Goal: Information Seeking & Learning: Learn about a topic

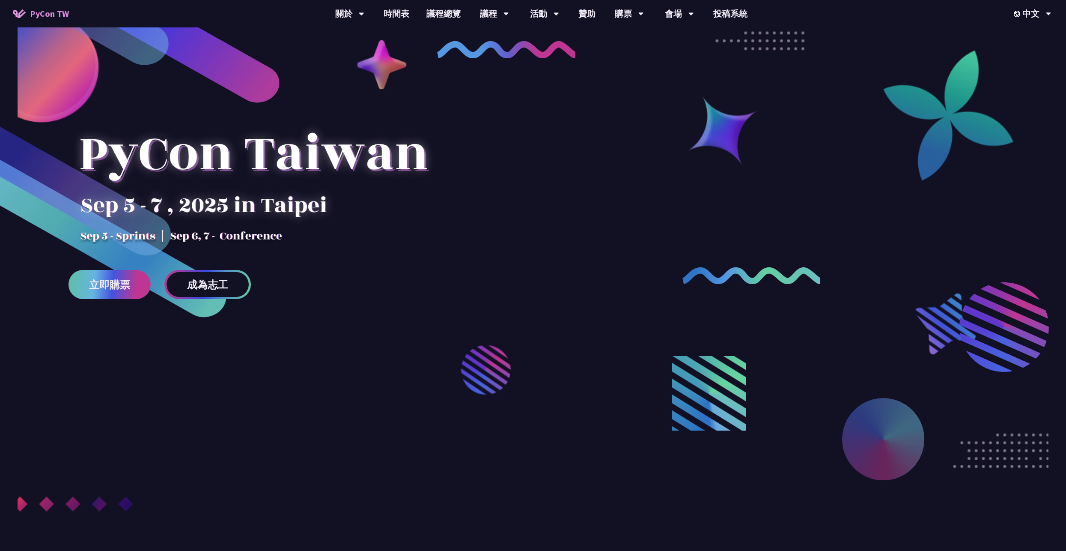
click at [127, 290] on span "立即購票" at bounding box center [109, 284] width 41 height 11
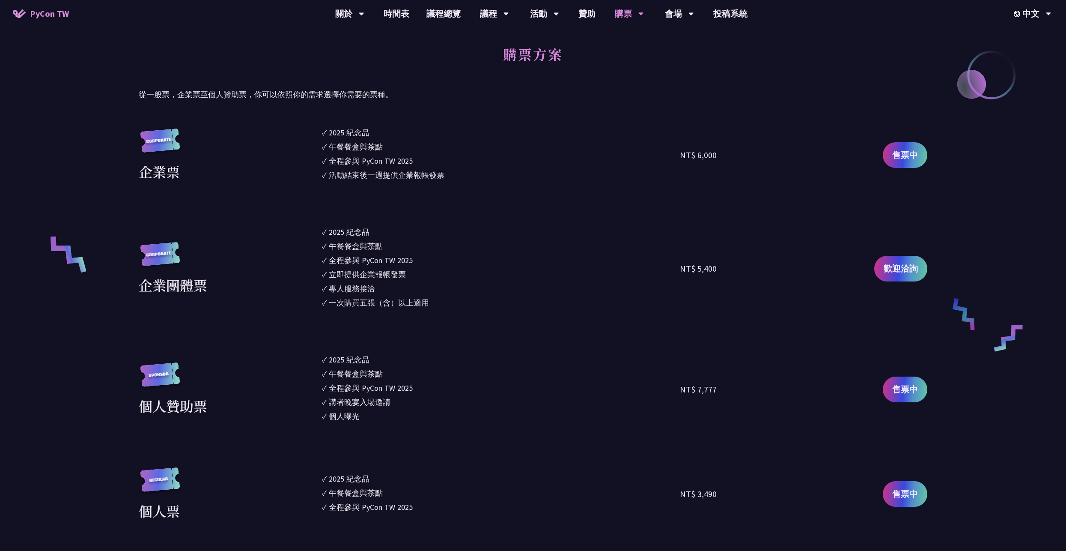
scroll to position [557, 0]
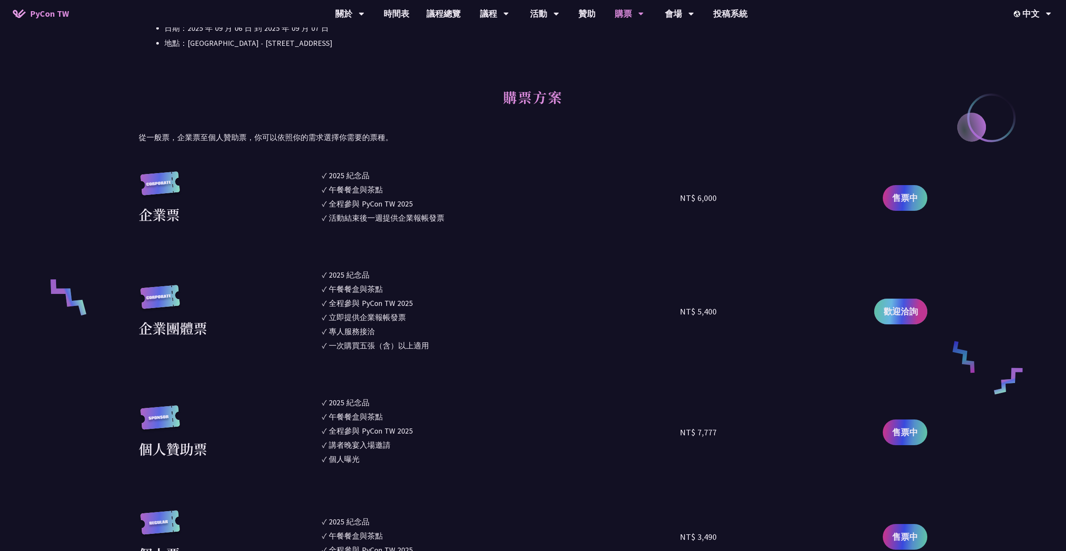
click at [905, 310] on span "歡迎洽詢" at bounding box center [901, 311] width 34 height 13
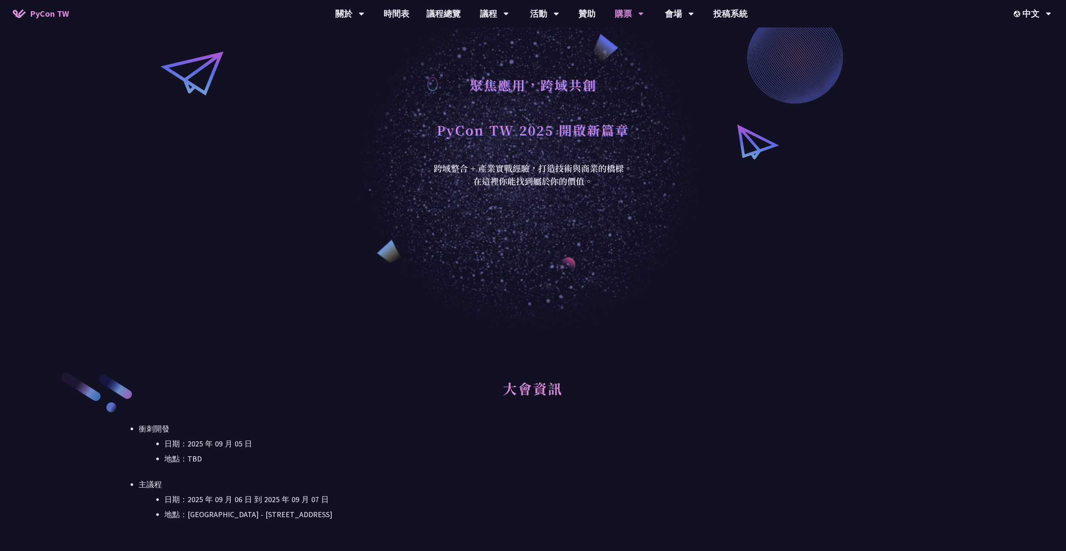
scroll to position [0, 0]
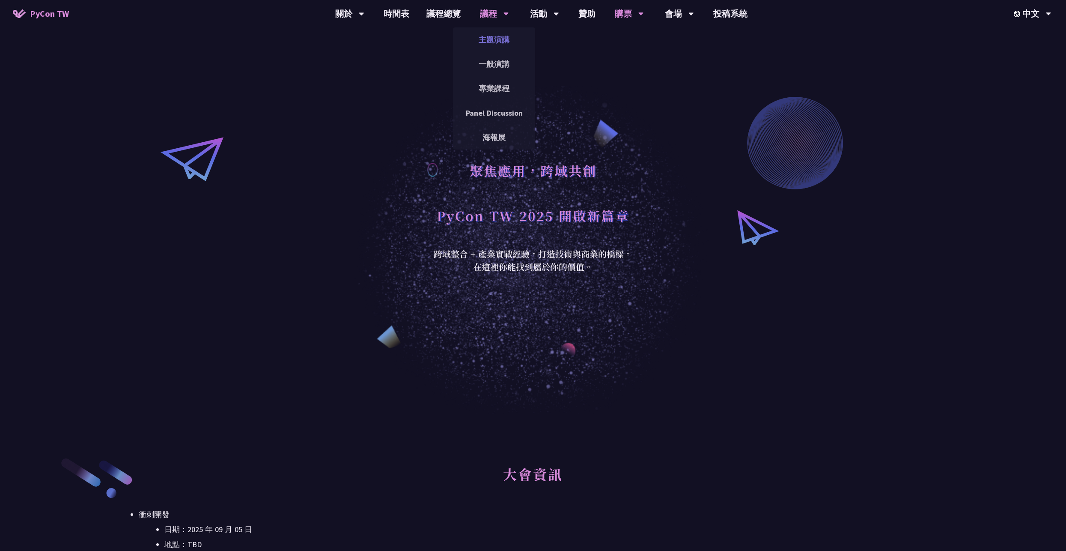
click at [503, 40] on link "主題演講" at bounding box center [494, 40] width 82 height 20
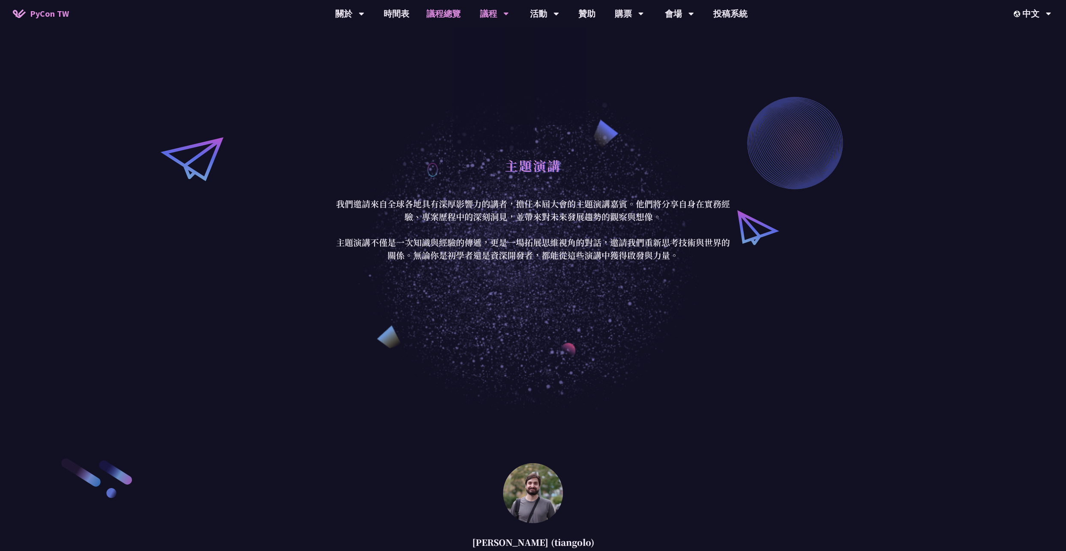
click at [455, 19] on link "議程總覽" at bounding box center [443, 13] width 51 height 27
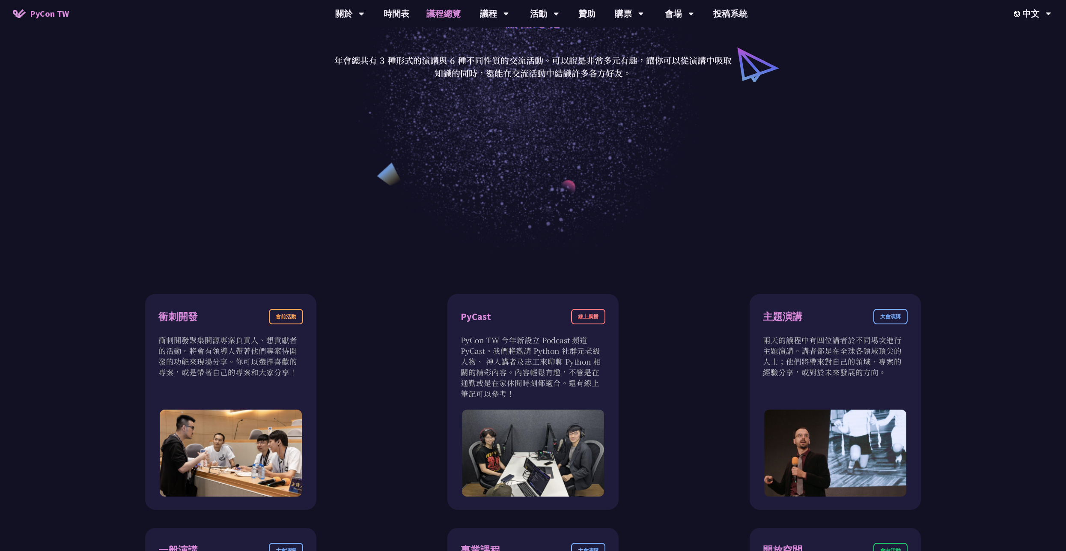
scroll to position [300, 0]
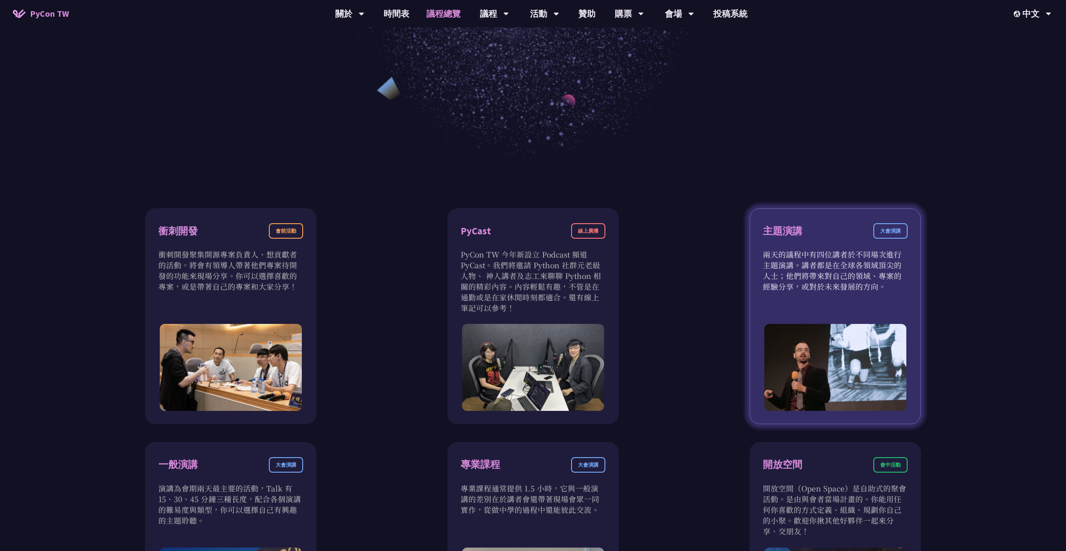
click at [804, 230] on div "主題演講 大會演講" at bounding box center [835, 236] width 145 height 26
click at [889, 230] on div "大會演講" at bounding box center [890, 230] width 34 height 15
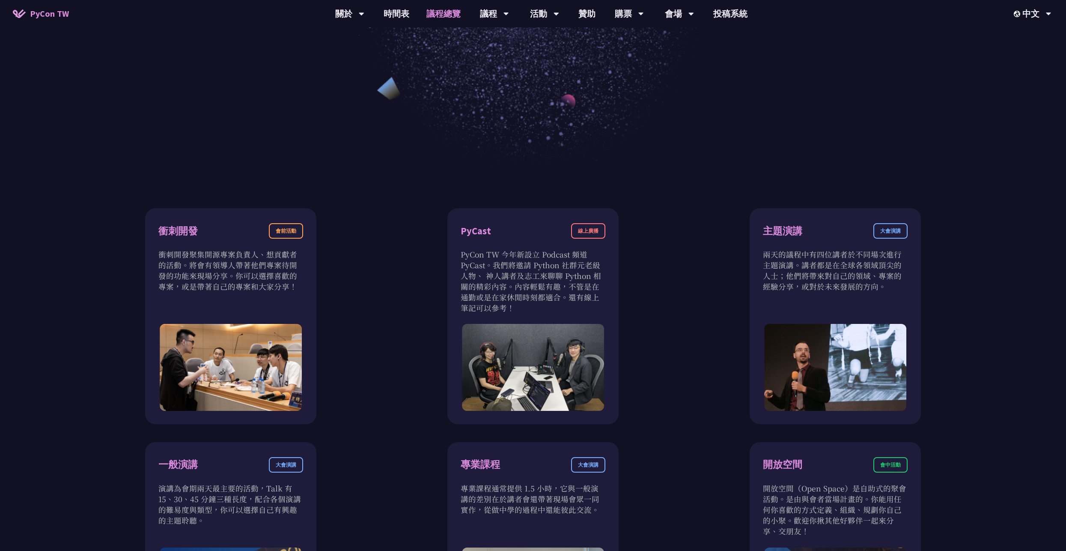
scroll to position [0, 0]
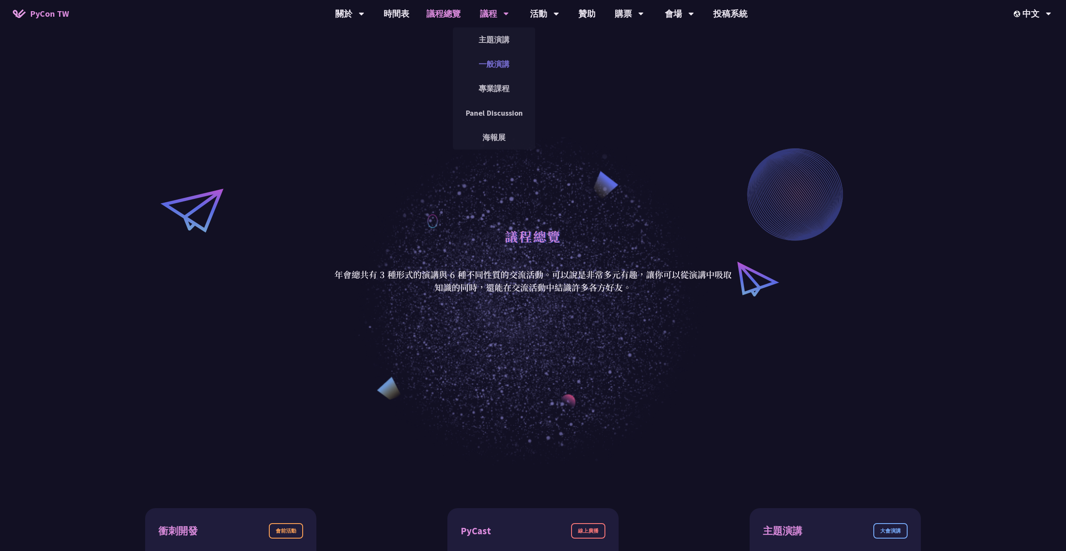
click at [509, 71] on link "一般演講" at bounding box center [494, 64] width 82 height 20
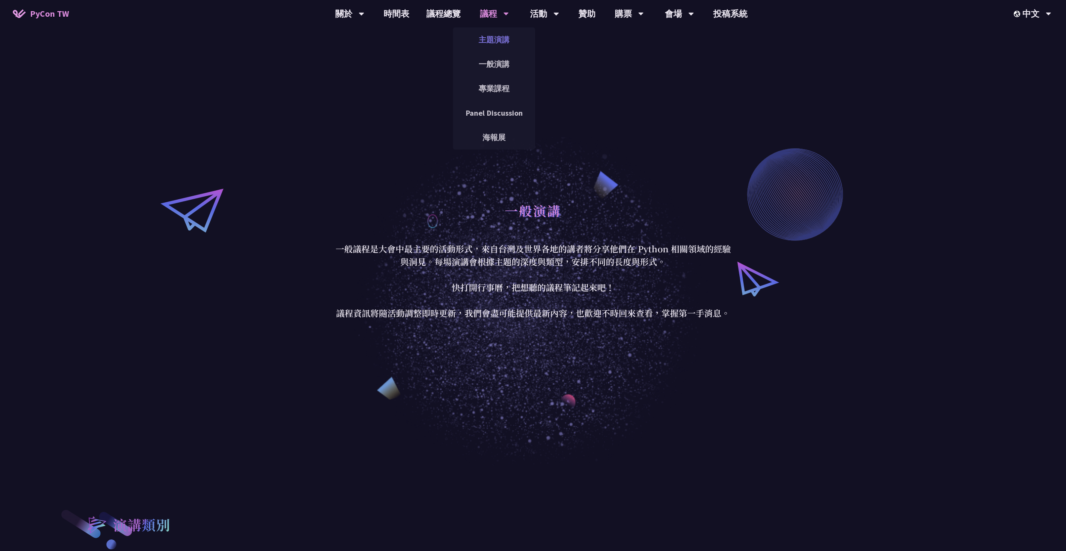
click at [501, 38] on link "主題演講" at bounding box center [494, 40] width 82 height 20
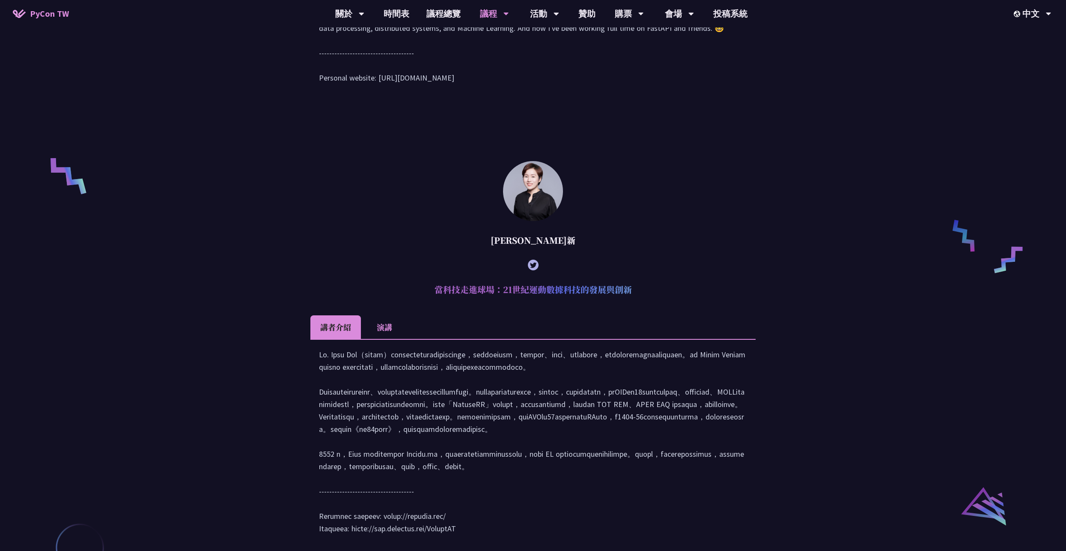
scroll to position [592, 0]
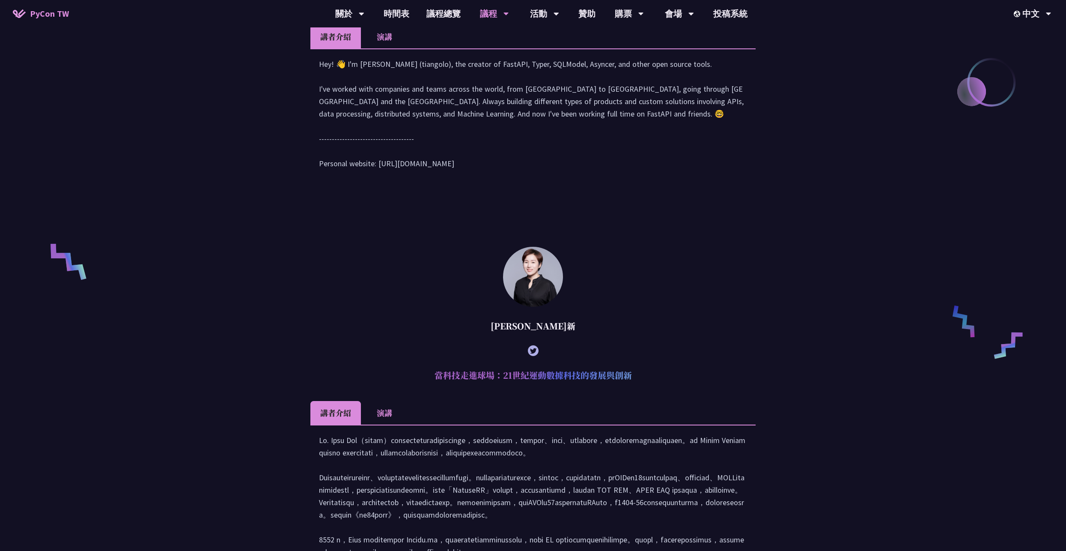
drag, startPoint x: 521, startPoint y: 153, endPoint x: 500, endPoint y: 17, distance: 137.7
click at [500, 17] on div "議程" at bounding box center [494, 13] width 29 height 27
click at [504, 61] on link "一般演講" at bounding box center [494, 64] width 82 height 20
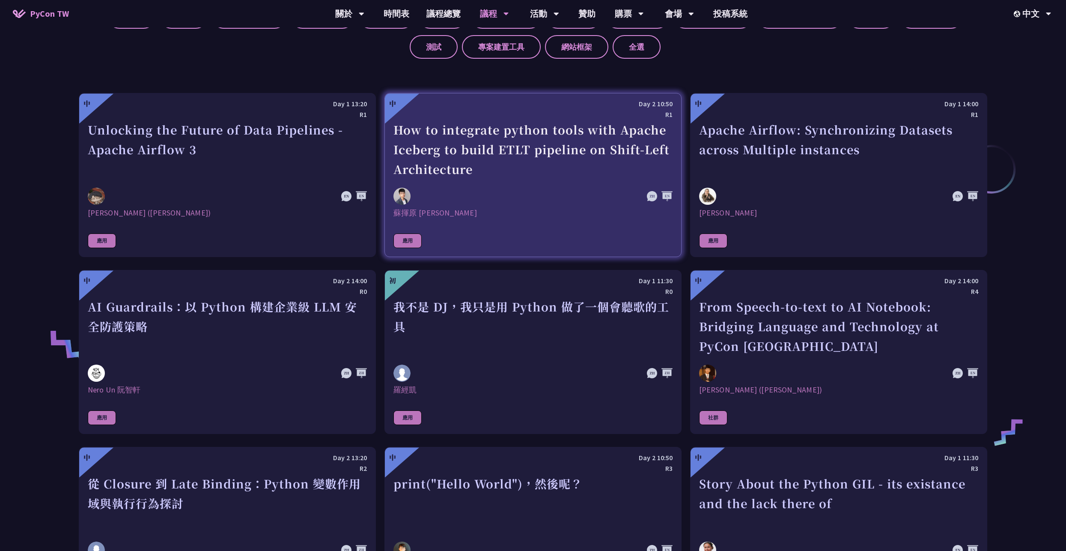
scroll to position [428, 0]
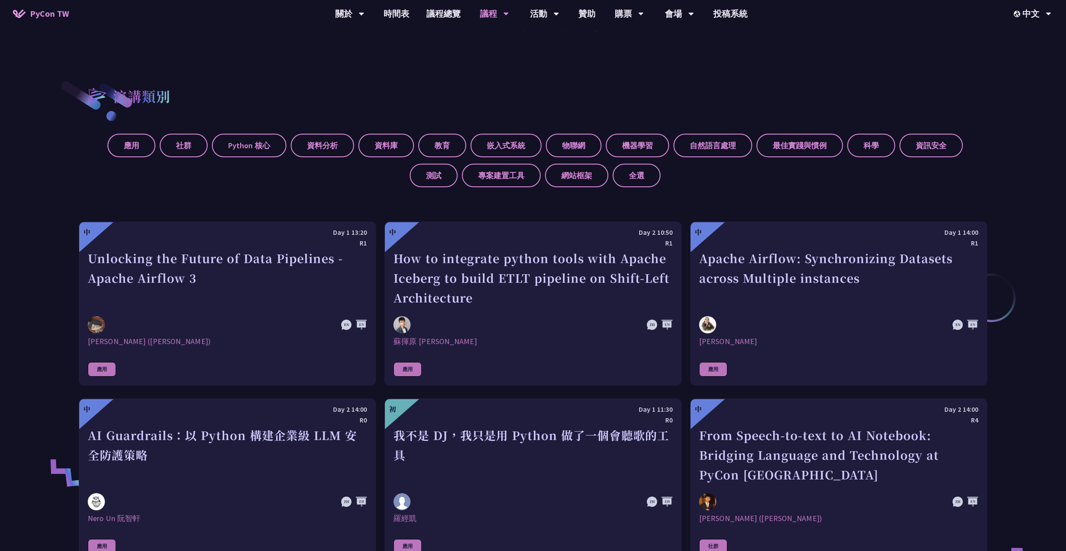
click at [793, 172] on div "應用 社群 Python 核心 資料分析 資料庫 教育 嵌入式系統 物聯網 機器學習 自然語言處理 最佳實踐與慣例 科學 資訊安全 測試 專案建置工具 網站框…" at bounding box center [533, 157] width 908 height 60
click at [639, 135] on label "機器學習" at bounding box center [637, 146] width 63 height 24
click at [0, 0] on input "機器學習" at bounding box center [0, 0] width 0 height 0
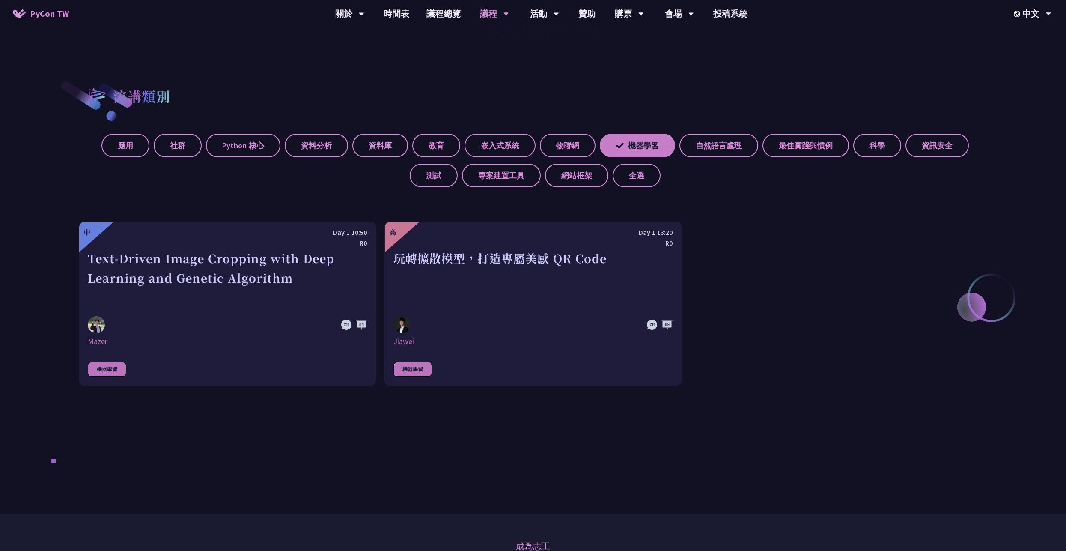
click at [639, 134] on label "機器學習" at bounding box center [637, 146] width 75 height 24
click at [0, 0] on input "機器學習" at bounding box center [0, 0] width 0 height 0
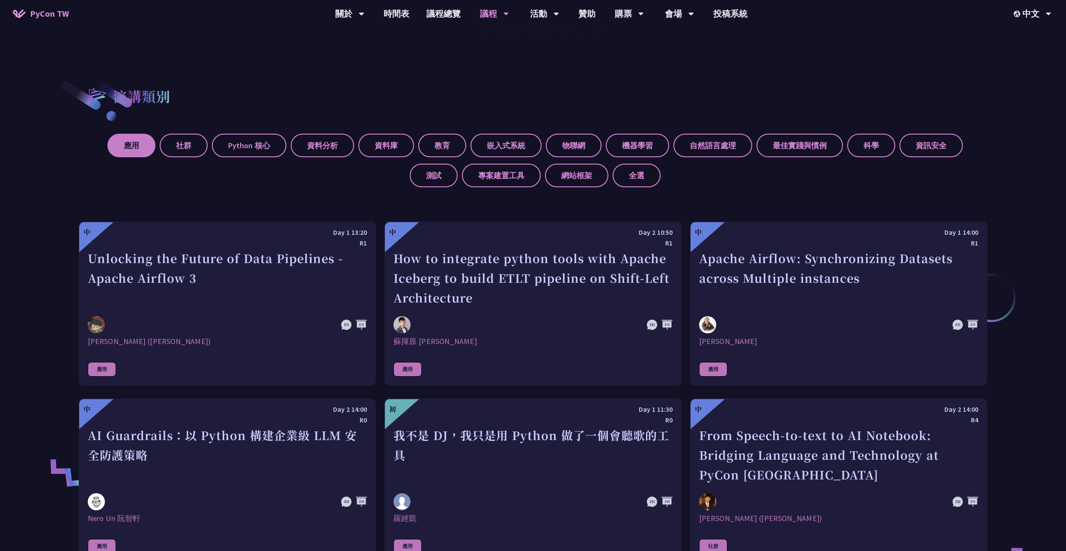
click at [130, 147] on label "應用" at bounding box center [131, 146] width 48 height 24
click at [0, 0] on input "應用" at bounding box center [0, 0] width 0 height 0
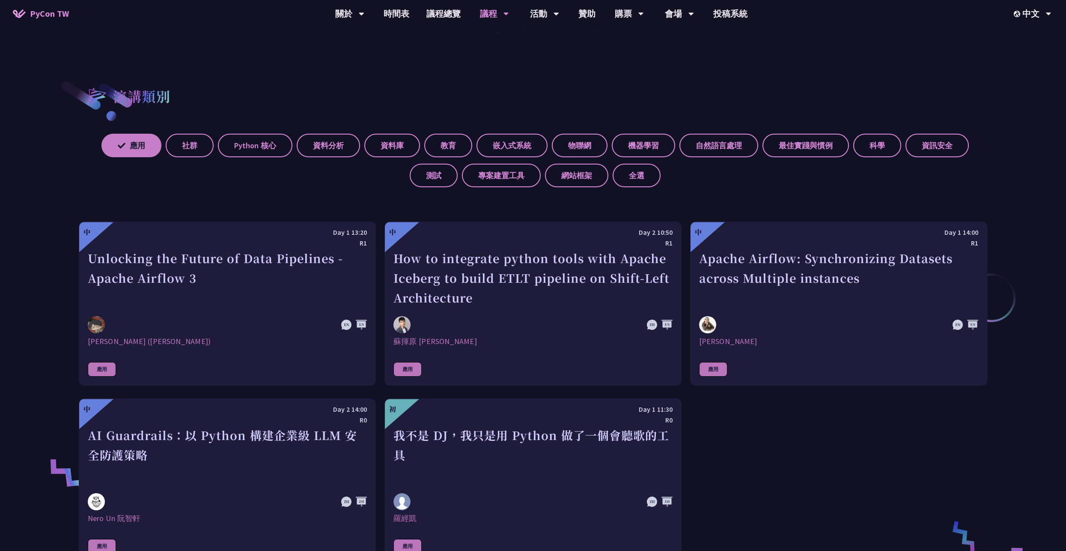
click at [130, 147] on label "應用" at bounding box center [131, 146] width 60 height 24
click at [0, 0] on input "應用" at bounding box center [0, 0] width 0 height 0
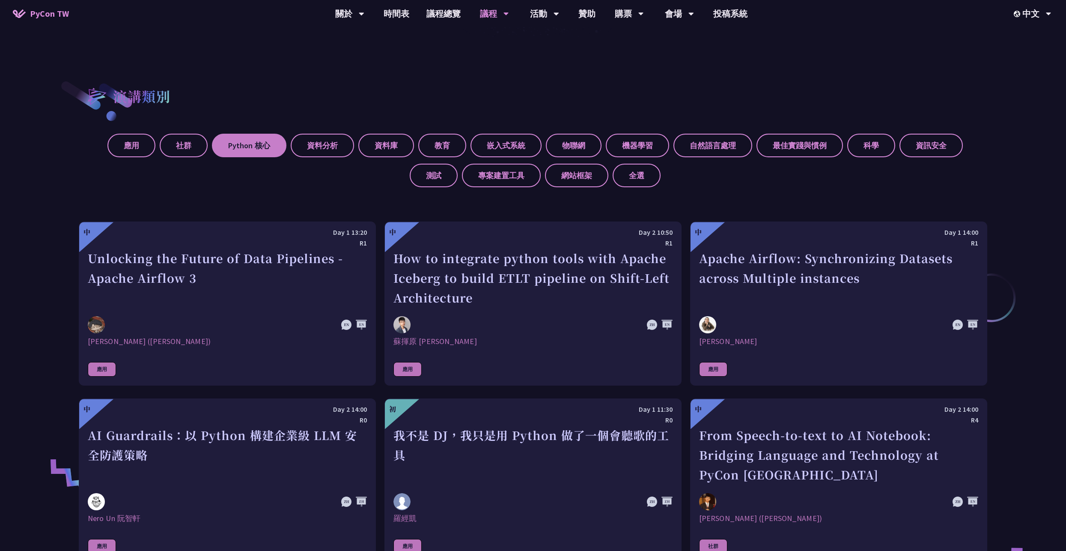
click at [226, 144] on label "Python 核心" at bounding box center [249, 146] width 74 height 24
click at [0, 0] on input "Python 核心" at bounding box center [0, 0] width 0 height 0
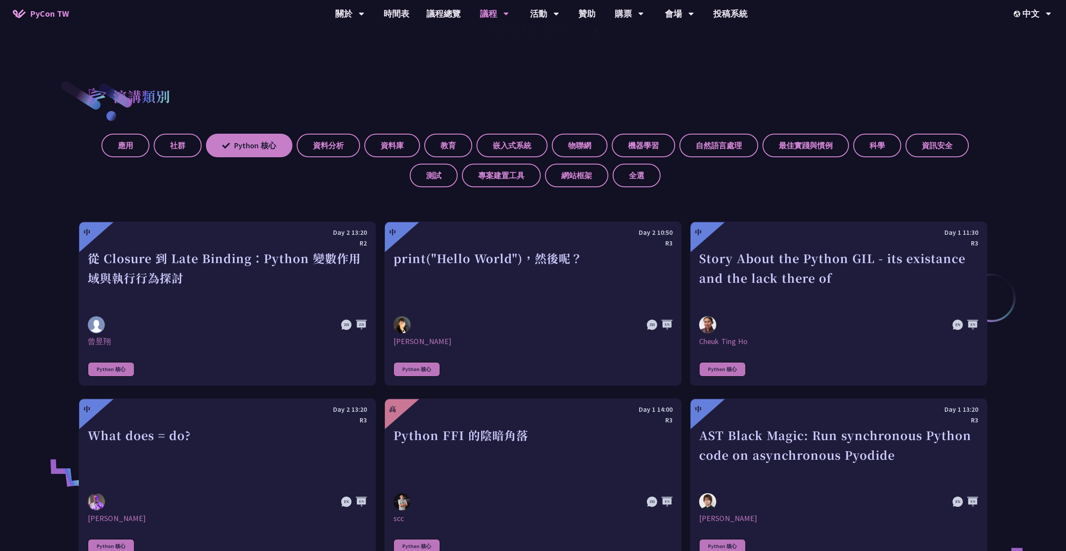
click at [232, 141] on label "Python 核心" at bounding box center [249, 146] width 86 height 24
click at [0, 0] on input "Python 核心" at bounding box center [0, 0] width 0 height 0
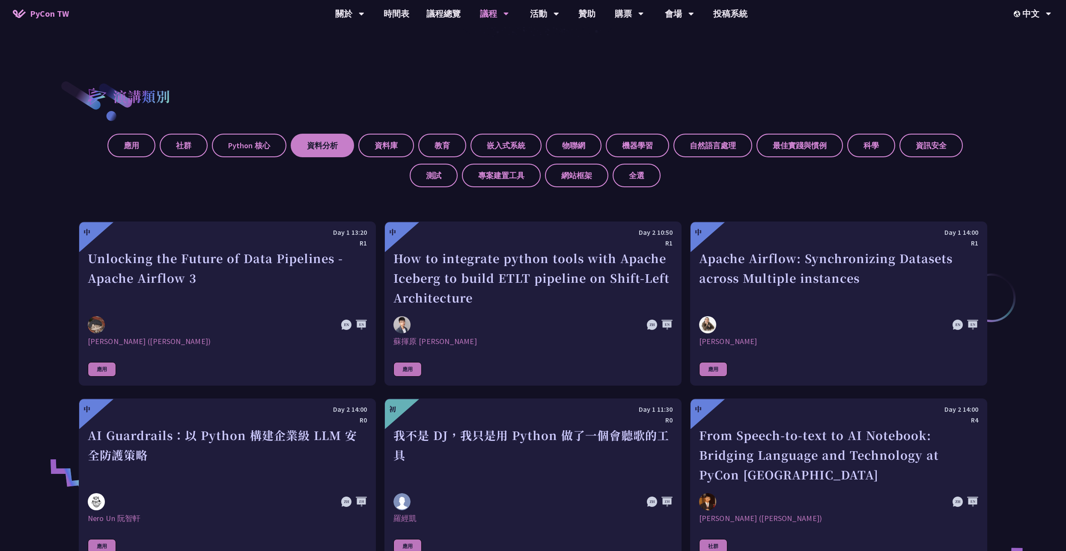
click at [327, 140] on label "資料分析" at bounding box center [322, 146] width 63 height 24
click at [0, 0] on input "資料分析" at bounding box center [0, 0] width 0 height 0
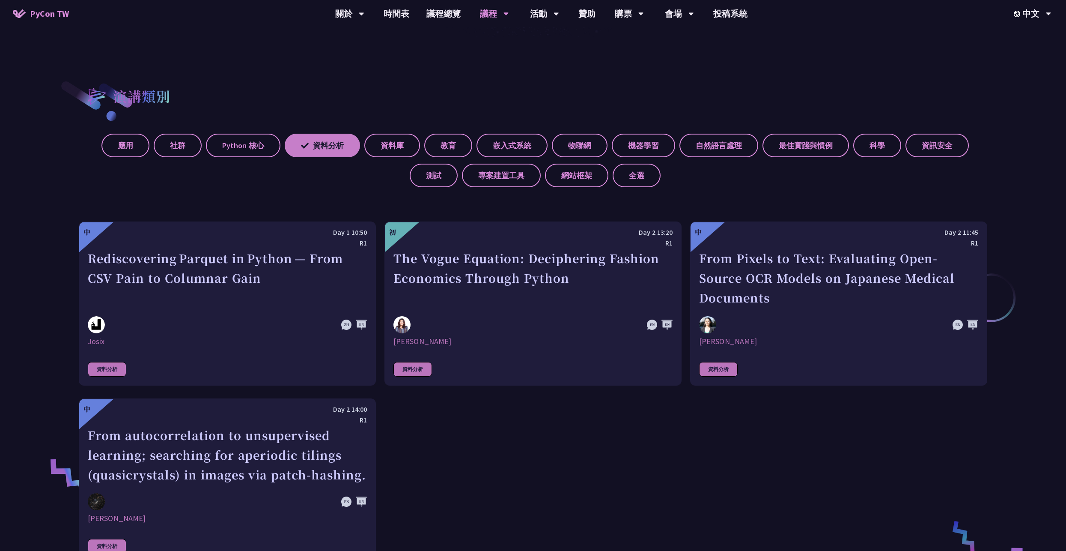
click at [332, 147] on label "資料分析" at bounding box center [322, 146] width 75 height 24
click at [0, 0] on input "資料分析" at bounding box center [0, 0] width 0 height 0
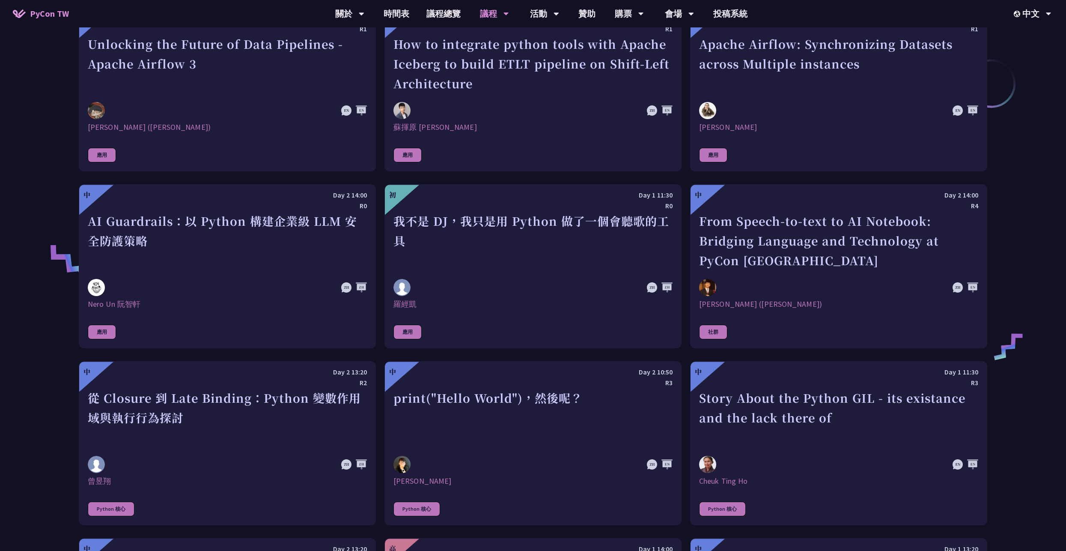
scroll to position [771, 0]
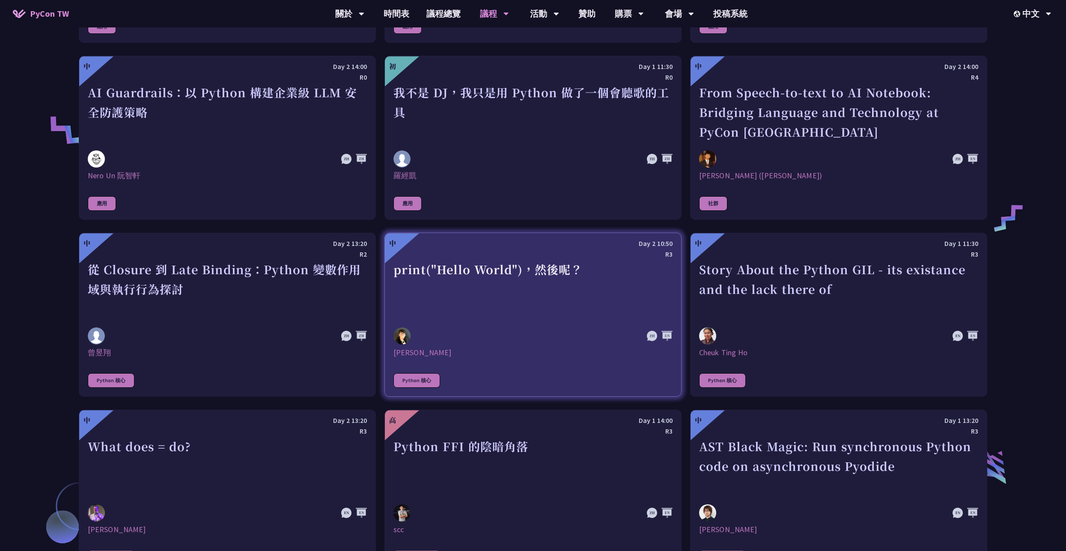
click at [556, 274] on div "print("Hello World")，然後呢？" at bounding box center [532, 288] width 279 height 59
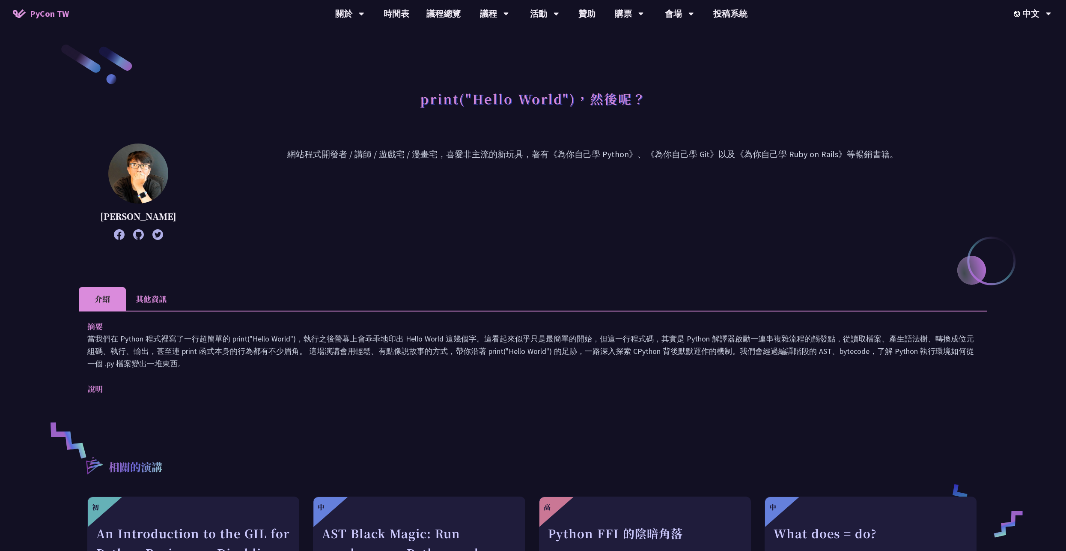
scroll to position [86, 0]
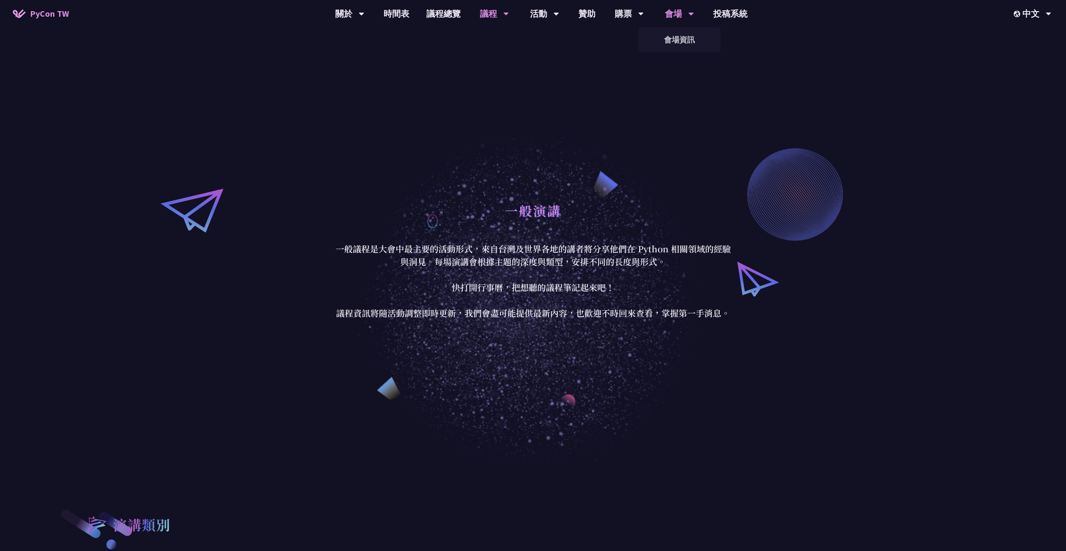
click at [364, 15] on div "會場" at bounding box center [349, 13] width 29 height 27
click at [364, 12] on div "活動" at bounding box center [349, 13] width 29 height 27
click at [428, 18] on link "議程總覽" at bounding box center [443, 13] width 51 height 27
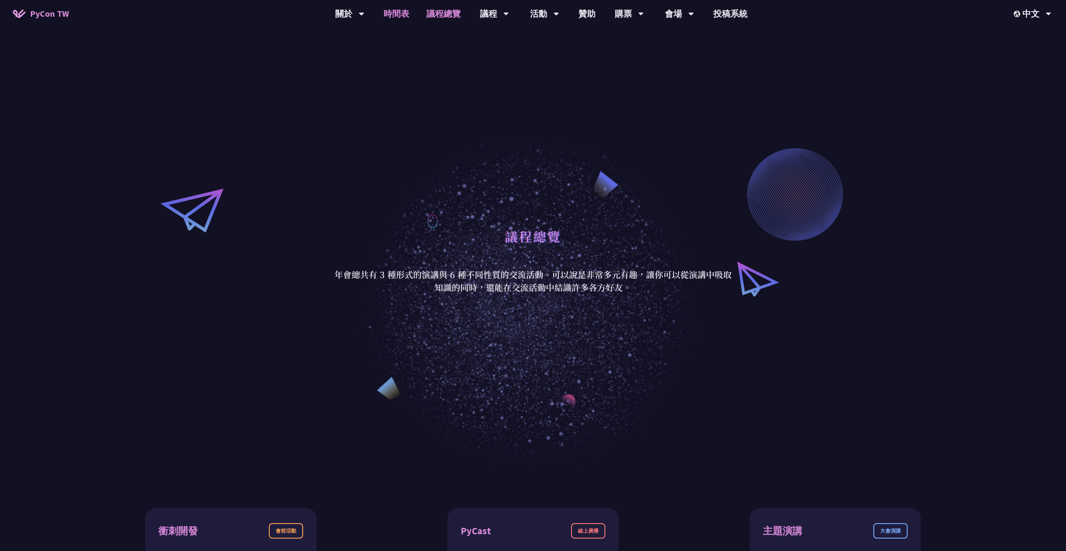
click at [399, 14] on link "時間表" at bounding box center [396, 13] width 43 height 27
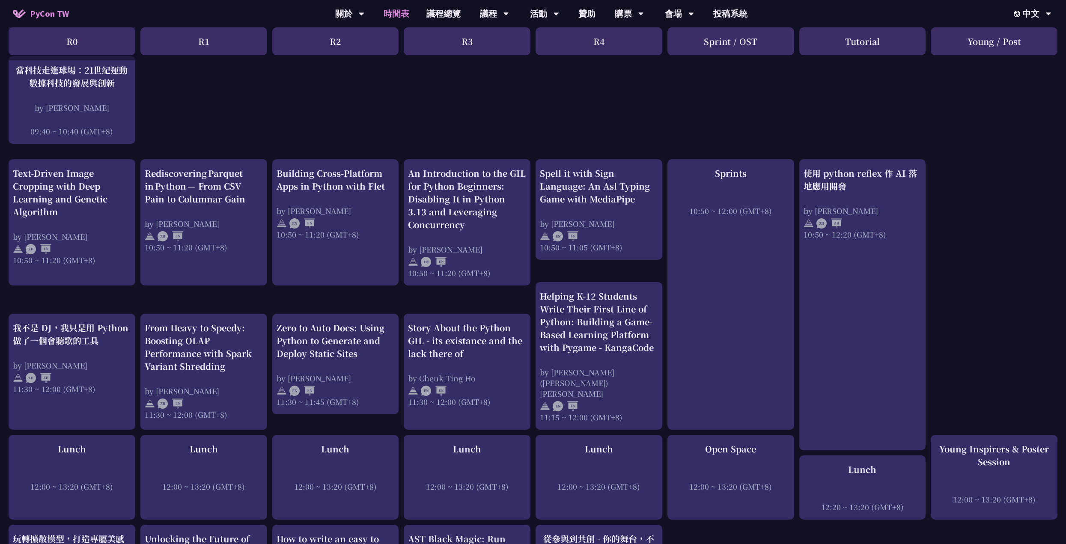
scroll to position [342, 0]
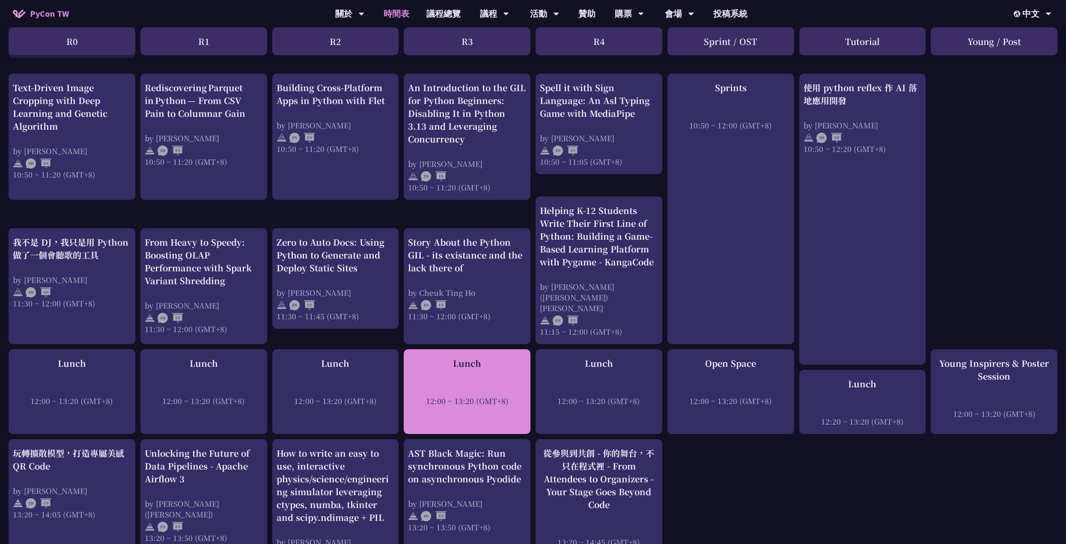
click at [505, 383] on div at bounding box center [467, 389] width 118 height 13
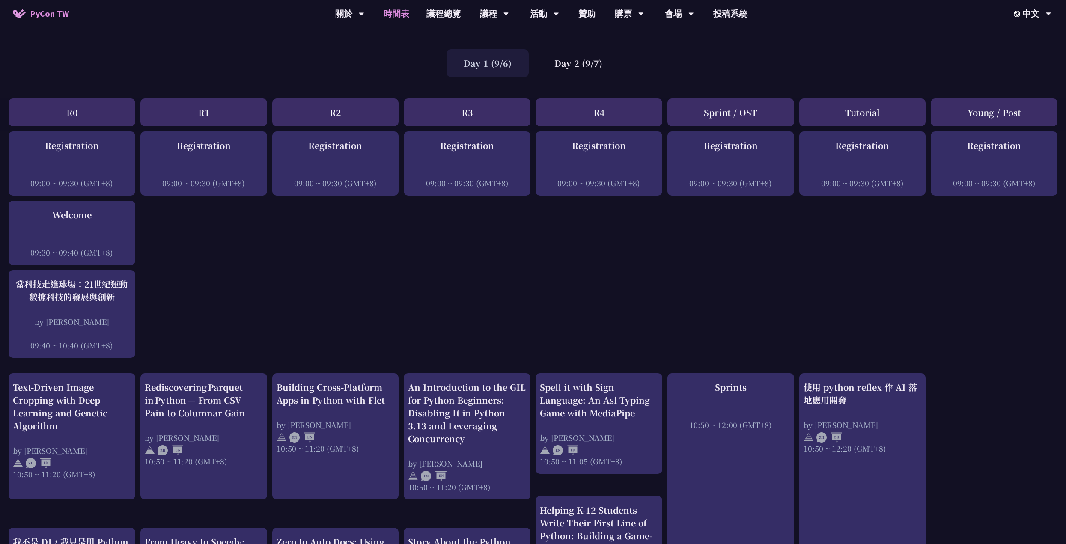
scroll to position [300, 0]
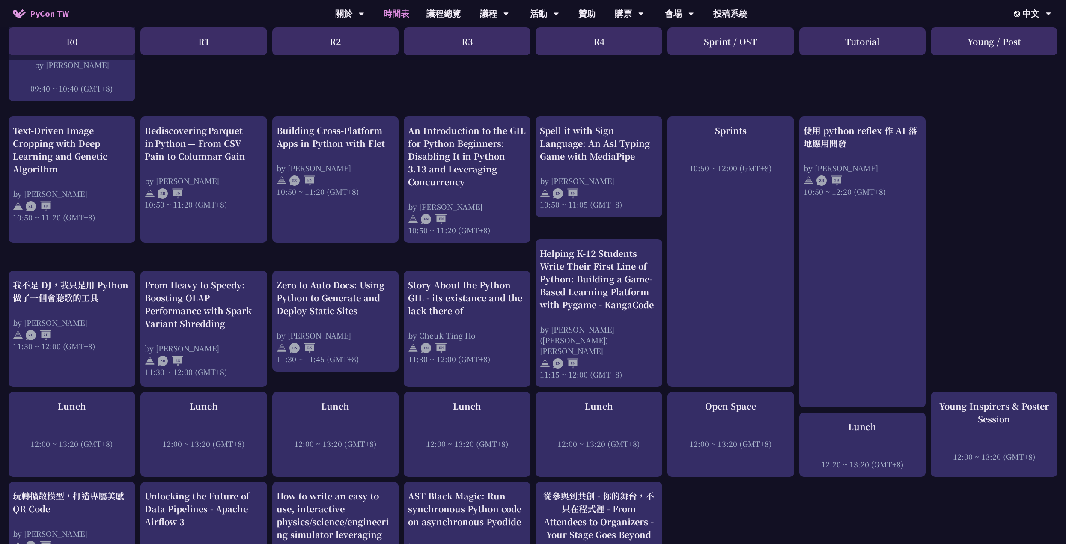
click at [734, 213] on div "Sprints 10:50 ~ 12:00 (GMT+8)" at bounding box center [730, 251] width 127 height 271
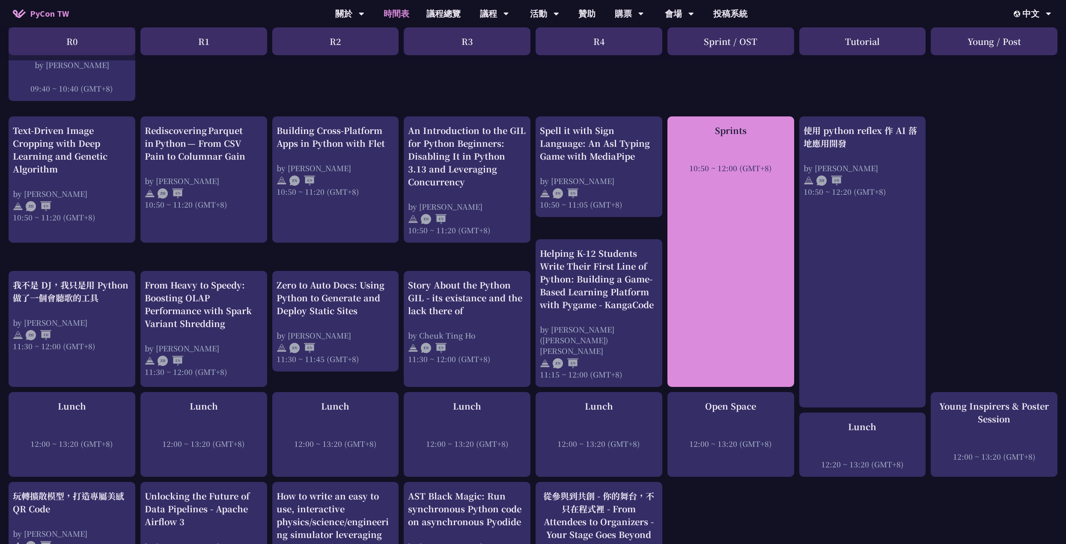
click at [741, 193] on div "Sprints 10:50 ~ 12:00 (GMT+8)" at bounding box center [730, 251] width 127 height 271
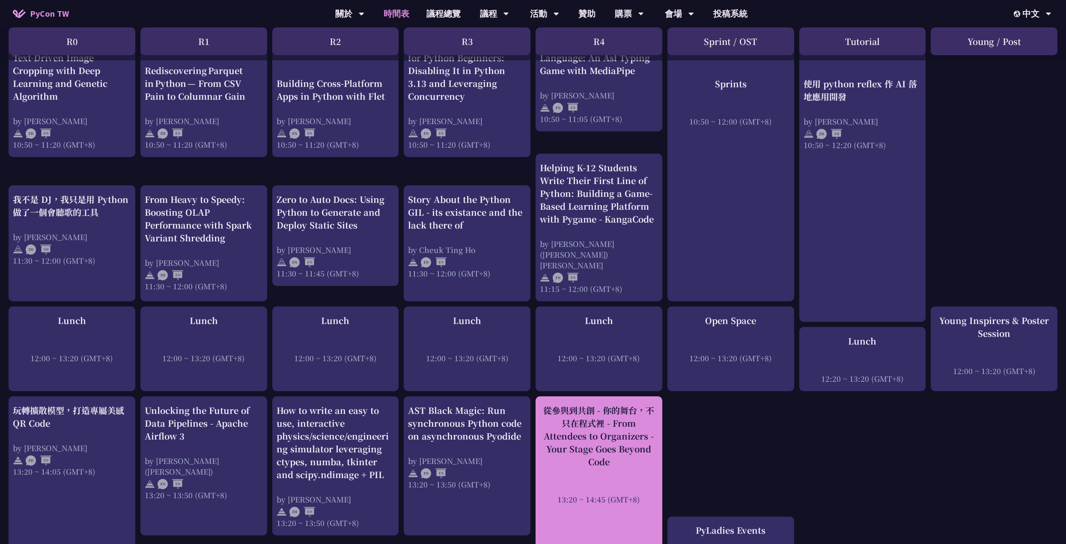
scroll to position [0, 0]
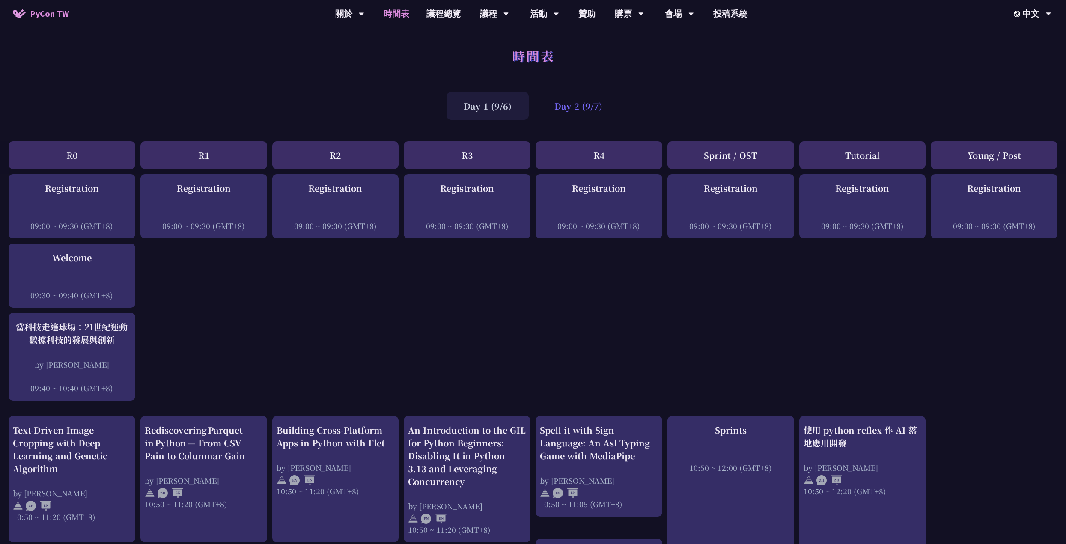
click at [592, 109] on div "Day 2 (9/7)" at bounding box center [578, 106] width 82 height 28
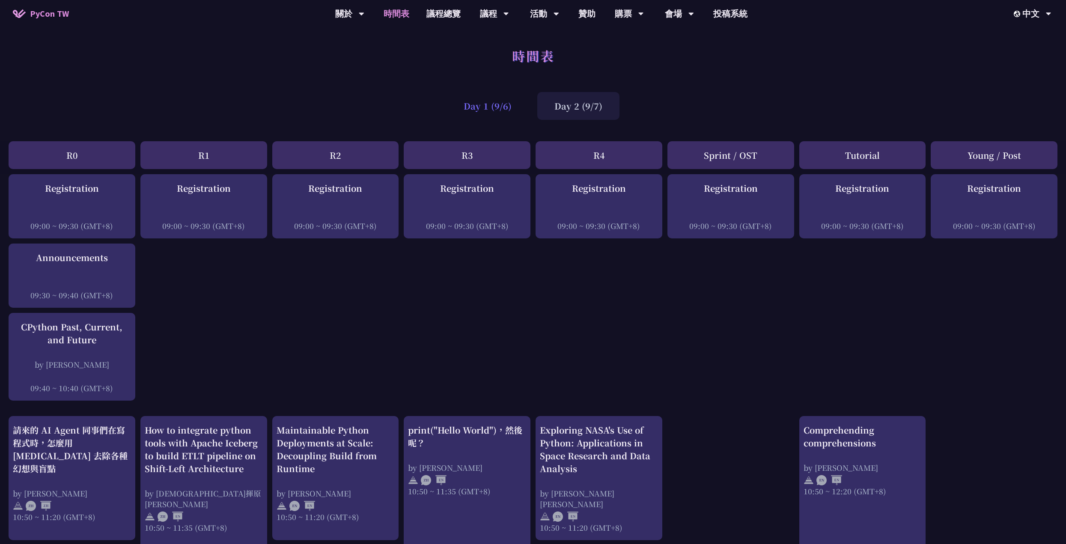
click at [491, 96] on div "Day 1 (9/6)" at bounding box center [488, 106] width 82 height 28
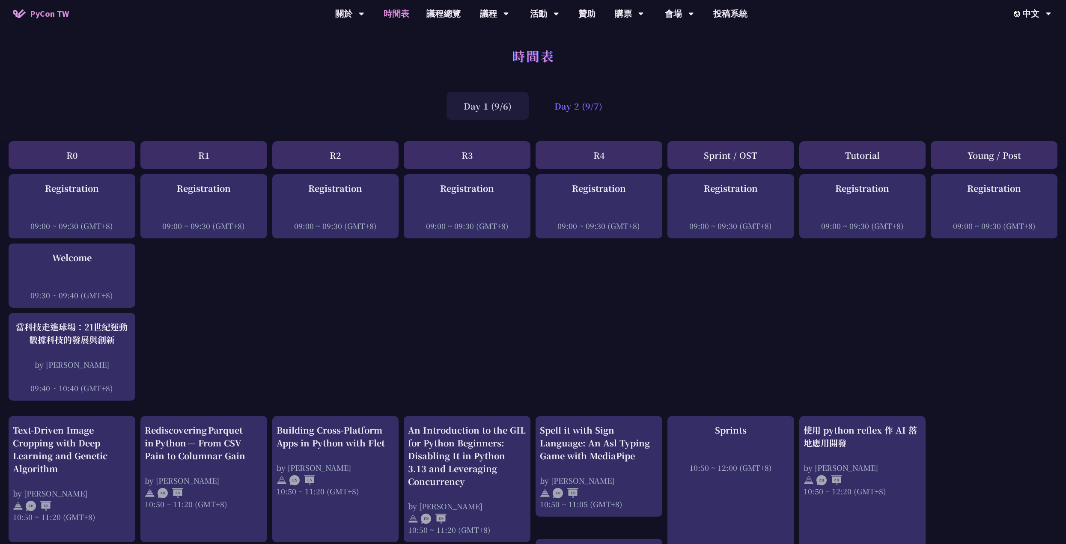
click at [581, 107] on div "Day 2 (9/7)" at bounding box center [578, 106] width 82 height 28
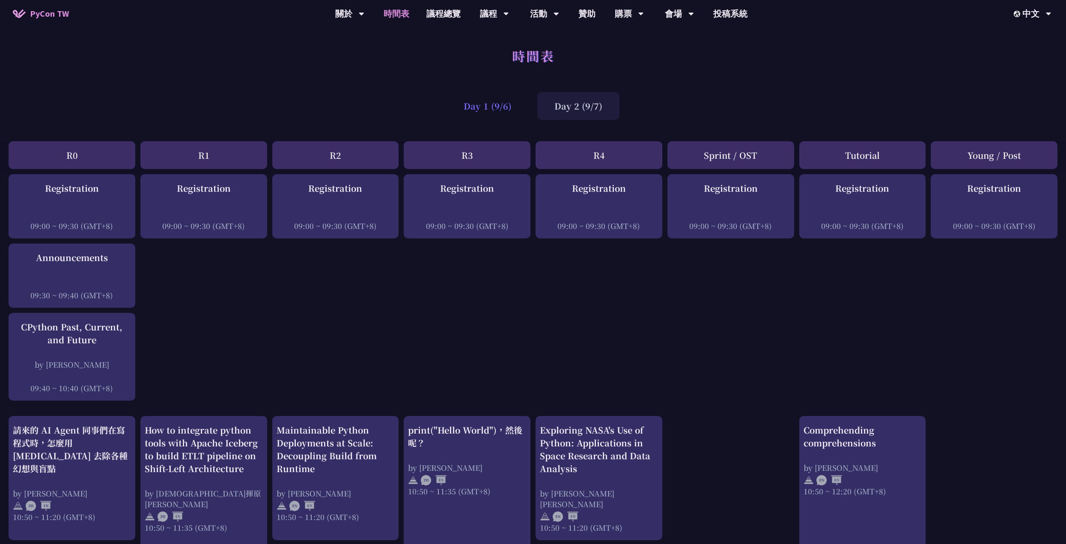
click at [500, 119] on div "Day 1 (9/6)" at bounding box center [488, 106] width 82 height 28
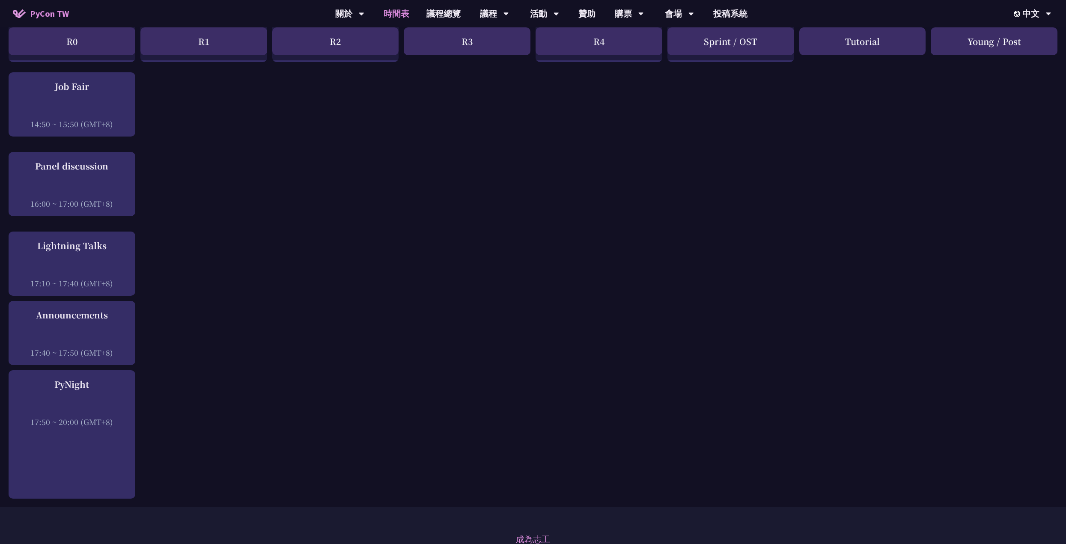
scroll to position [1070, 0]
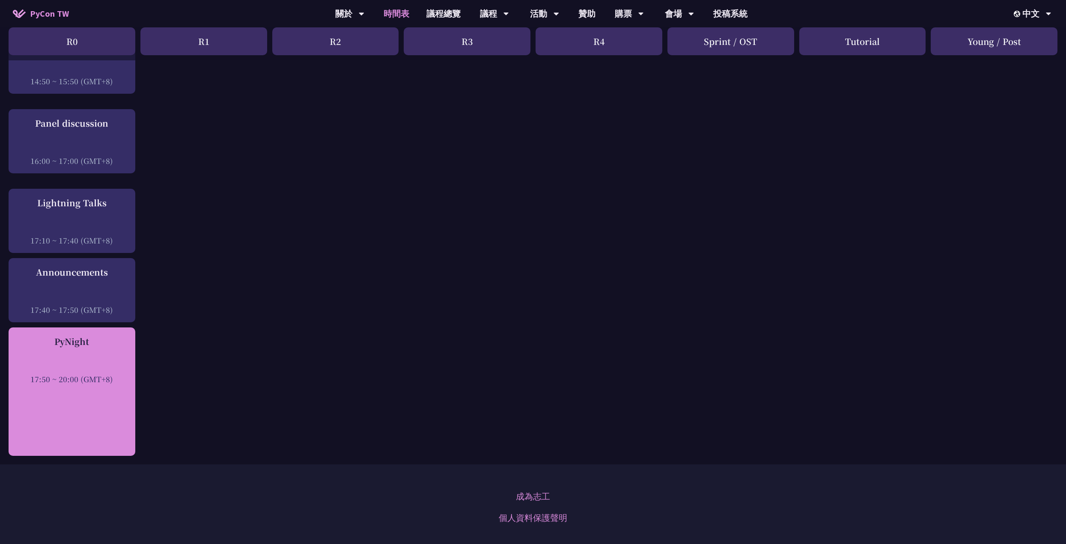
click at [116, 374] on div "17:50 ~ 20:00 (GMT+8)" at bounding box center [72, 379] width 118 height 11
click at [95, 344] on div "PyNight 17:50 ~ 20:00 (GMT+8)" at bounding box center [72, 359] width 118 height 49
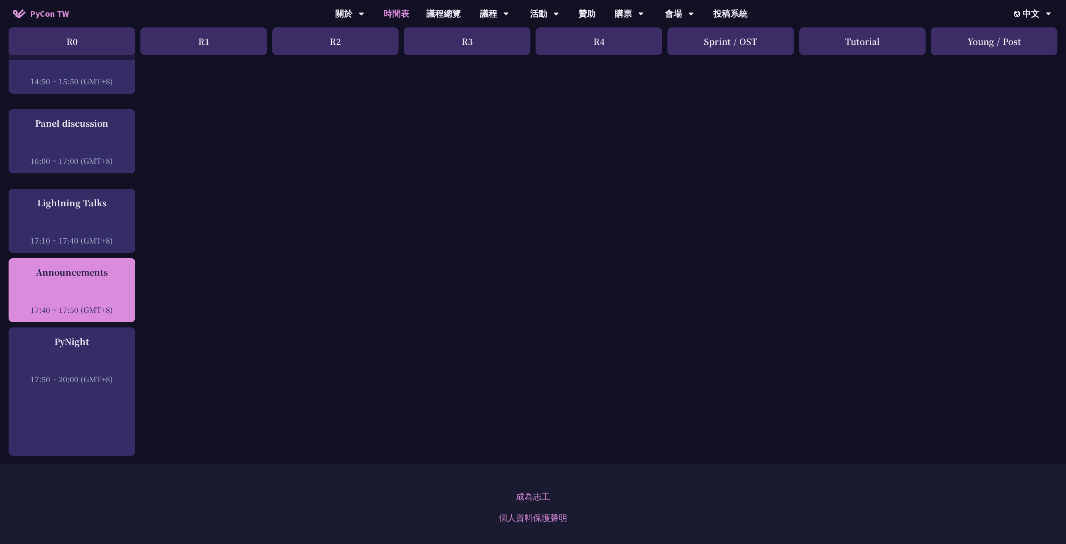
click at [75, 268] on div "Announcements 17:40 ~ 17:50 (GMT+8)" at bounding box center [72, 290] width 118 height 49
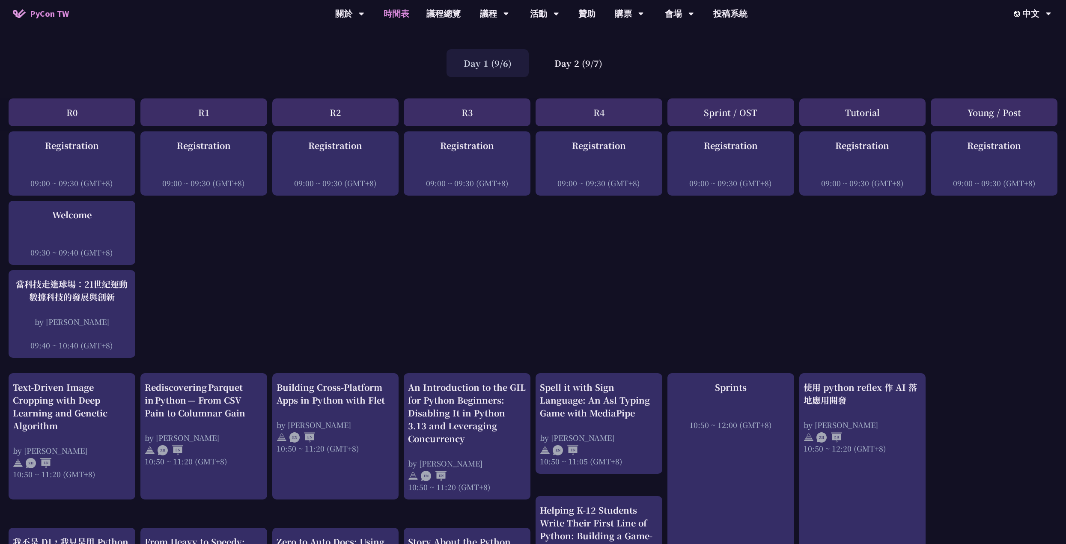
scroll to position [0, 0]
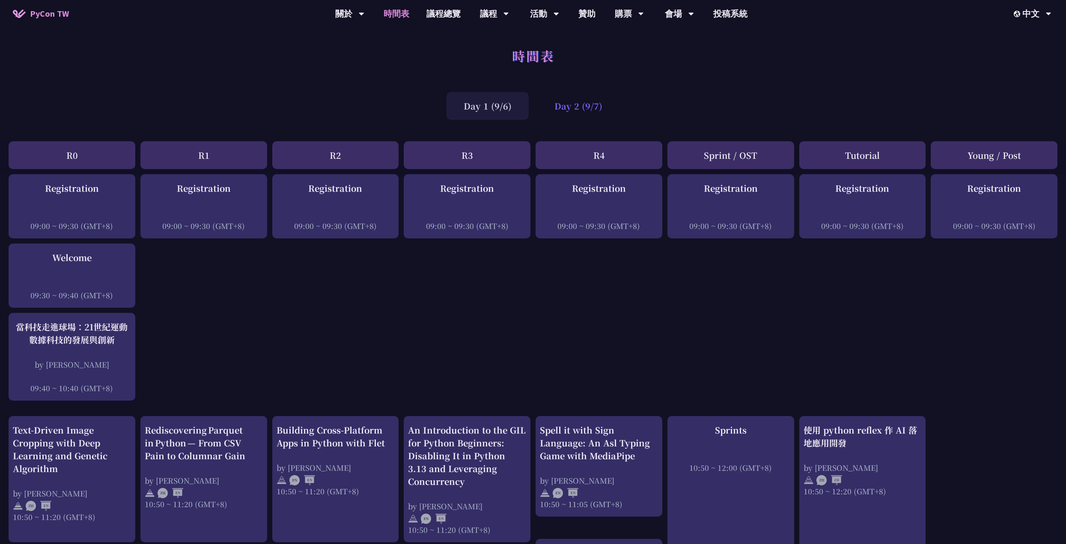
click at [567, 114] on div "Day 2 (9/7)" at bounding box center [578, 106] width 82 height 28
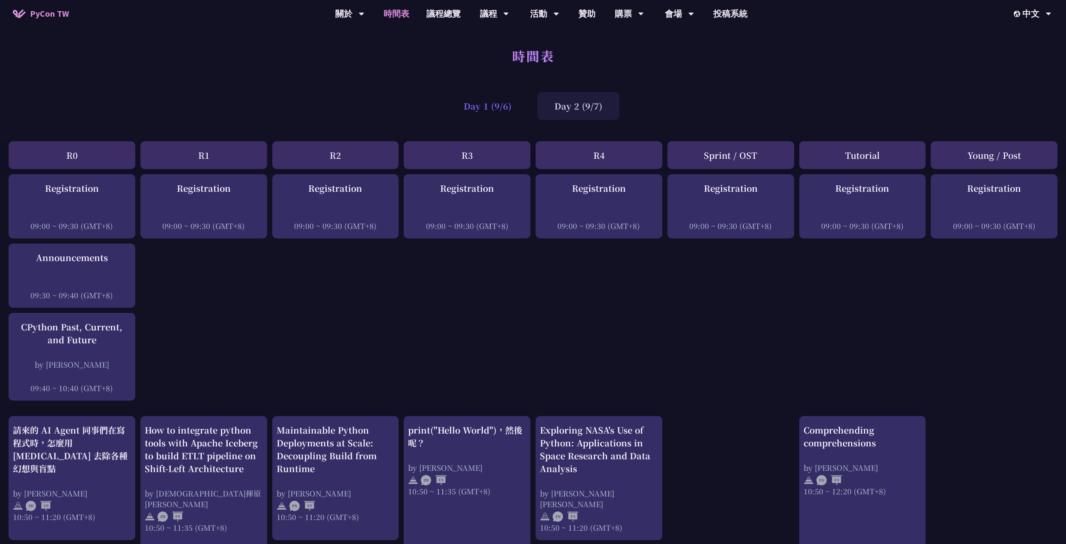
click at [501, 107] on div "Day 1 (9/6)" at bounding box center [488, 106] width 82 height 28
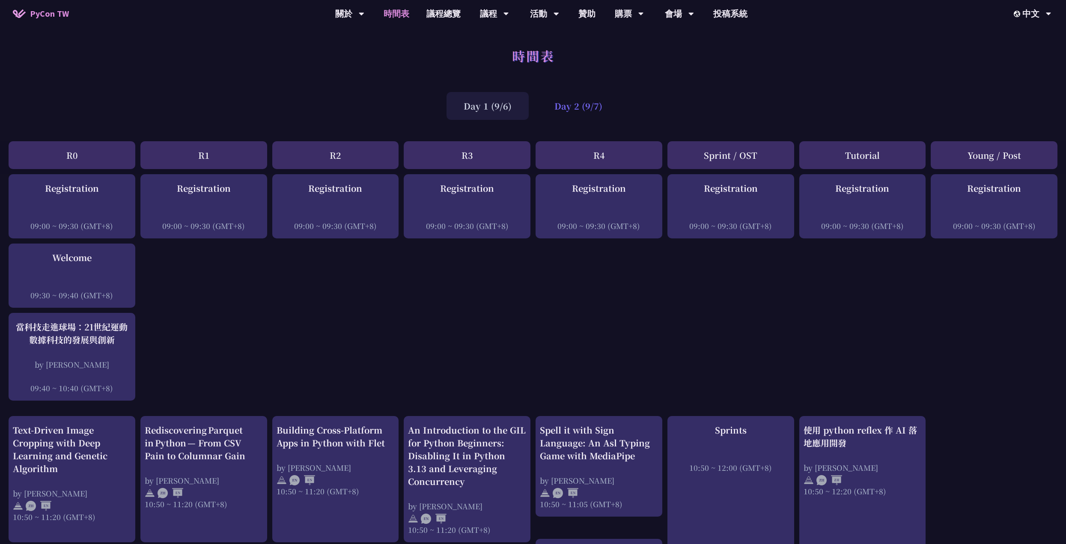
click at [611, 110] on div "Day 2 (9/7)" at bounding box center [578, 106] width 82 height 28
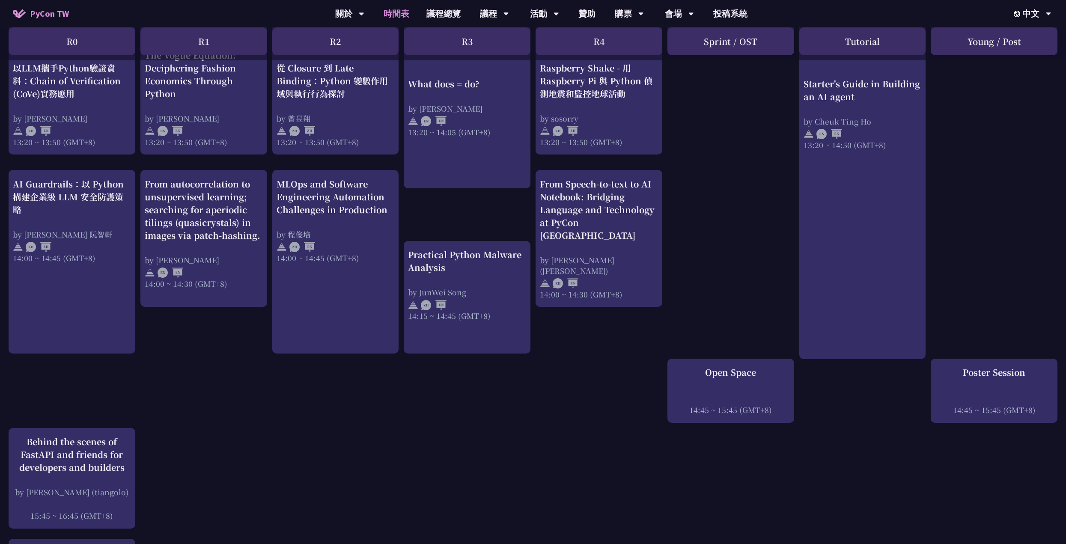
scroll to position [942, 0]
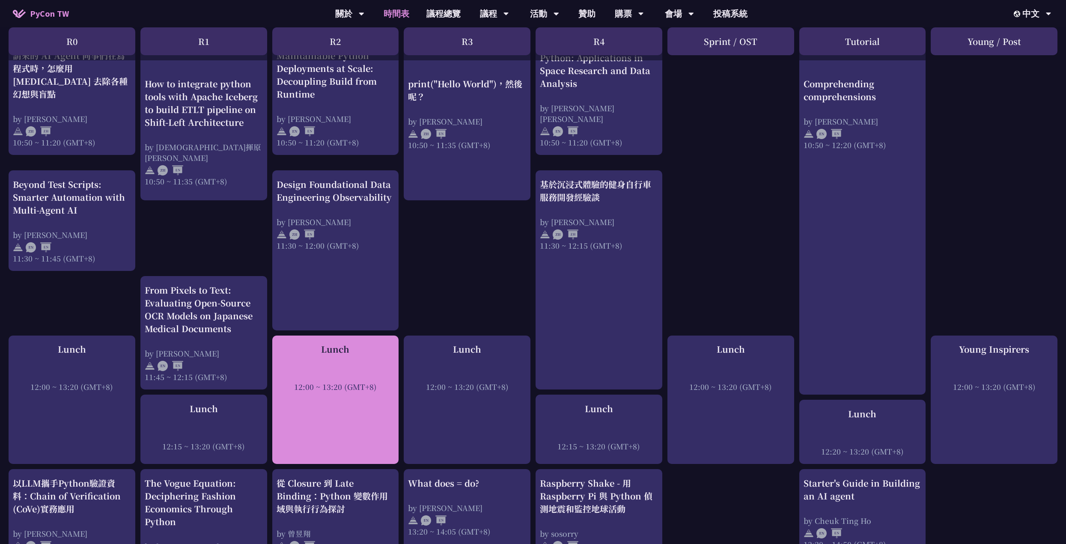
scroll to position [0, 0]
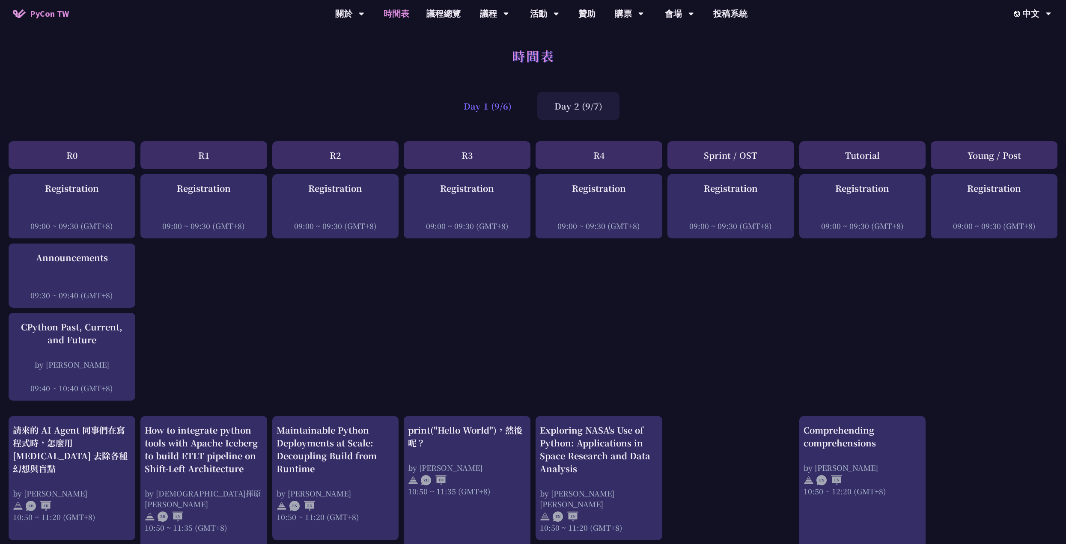
click at [493, 110] on div "Day 1 (9/6)" at bounding box center [488, 106] width 82 height 28
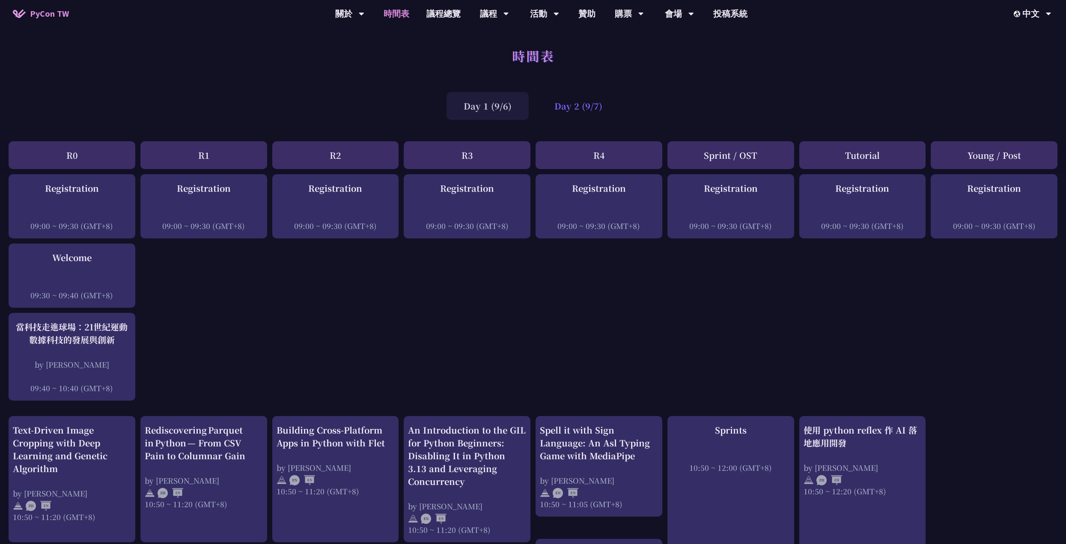
click at [599, 103] on div "Day 2 (9/7)" at bounding box center [578, 106] width 82 height 28
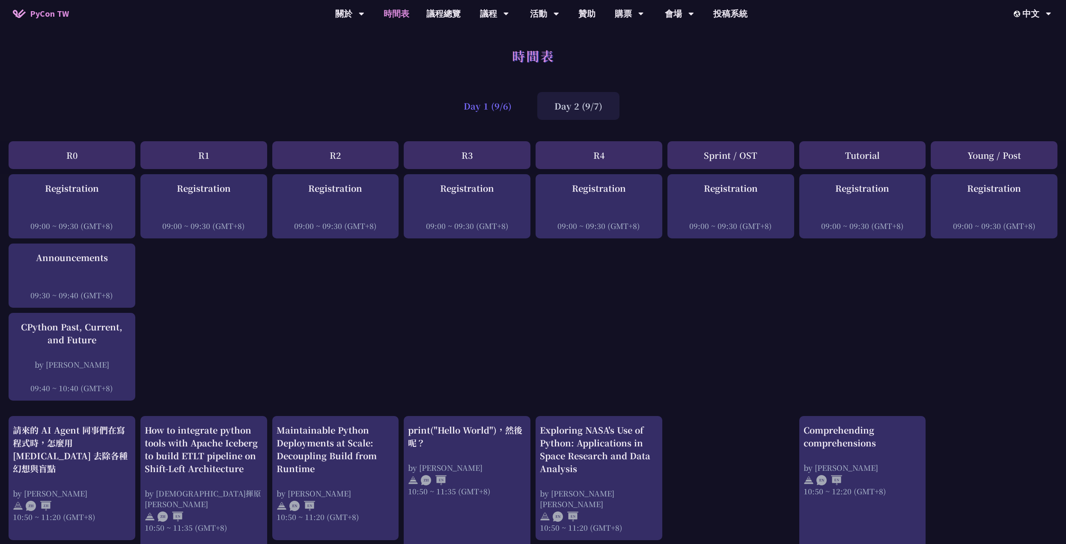
click at [487, 106] on div "Day 1 (9/6)" at bounding box center [488, 106] width 82 height 28
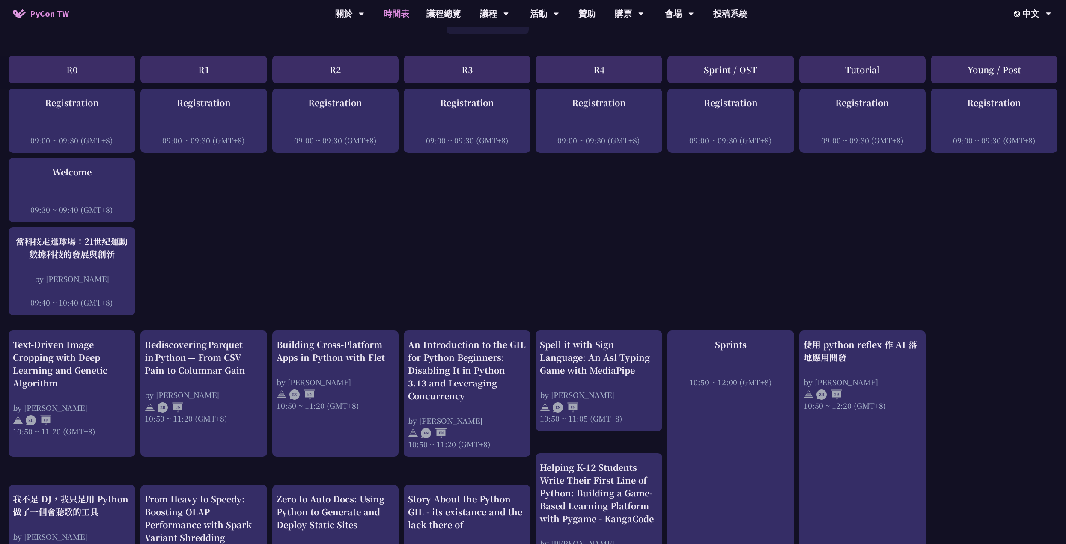
scroll to position [214, 0]
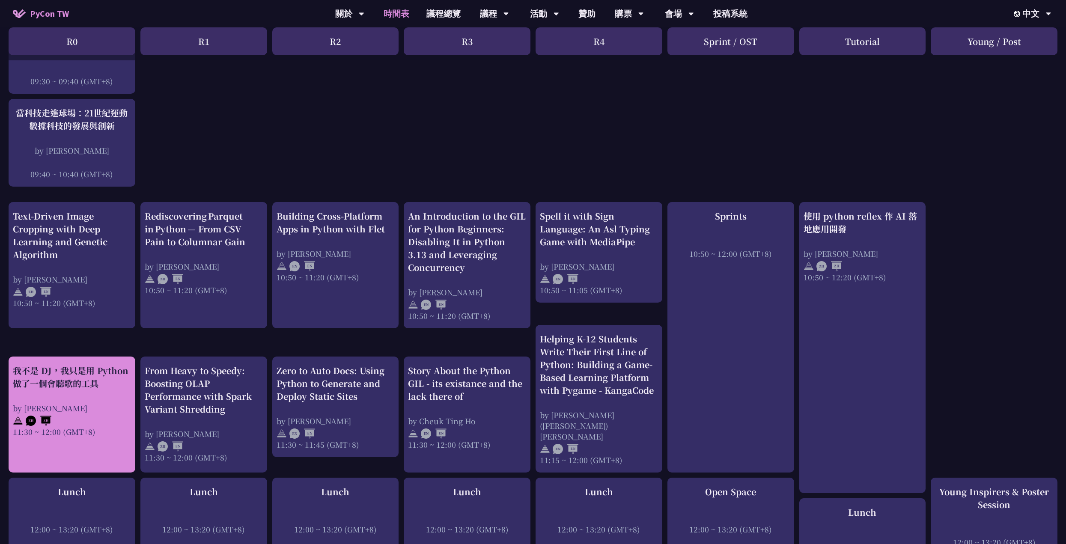
click at [70, 414] on div at bounding box center [72, 420] width 118 height 13
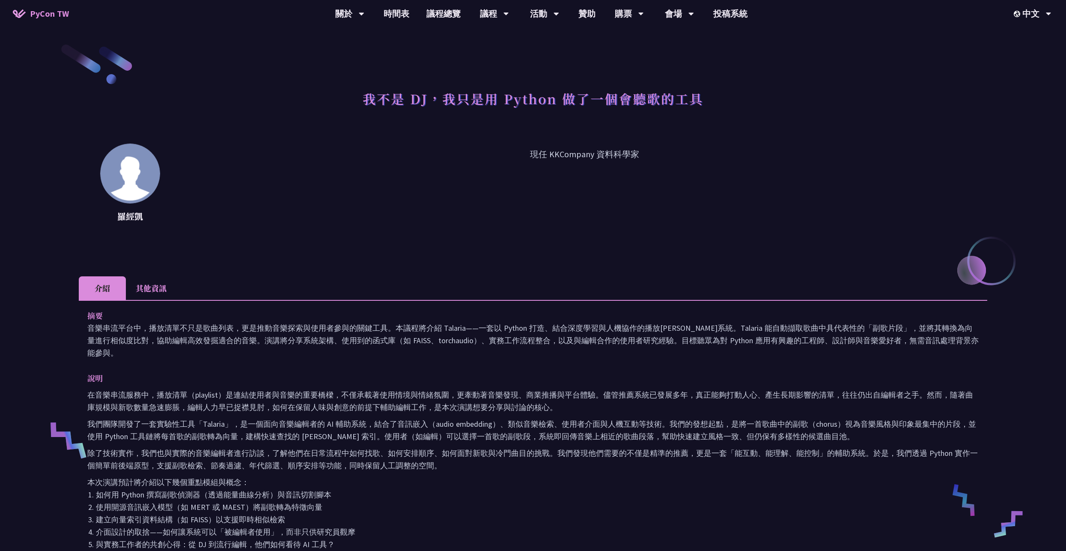
scroll to position [43, 0]
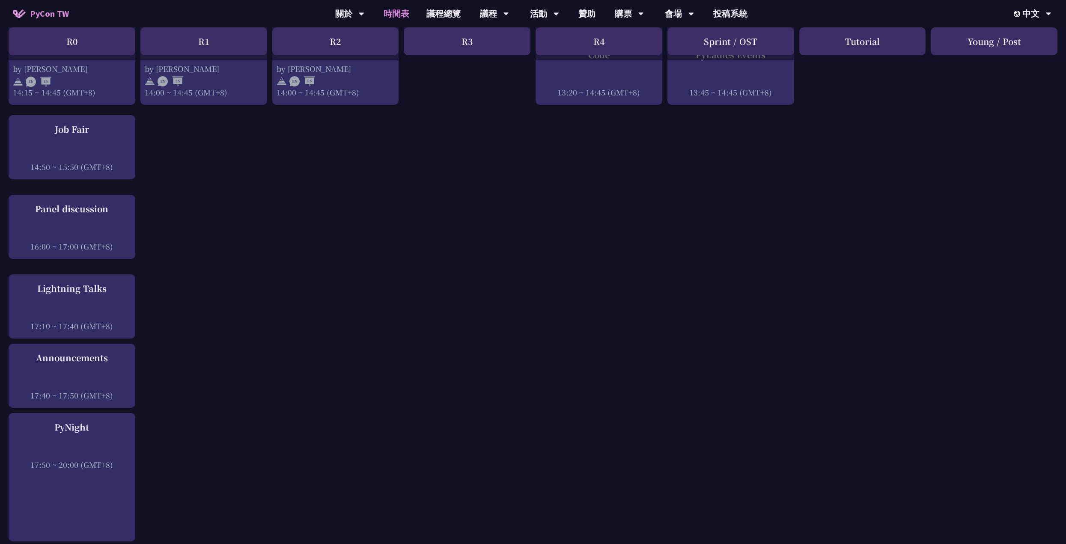
scroll to position [599, 0]
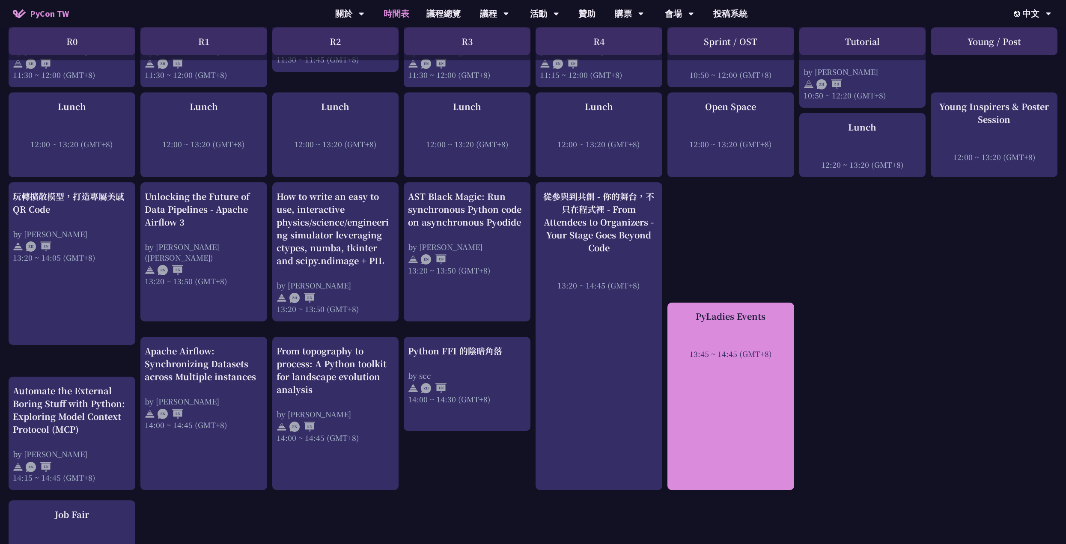
click at [744, 319] on div "PyLadies Events 13:45 ~ 14:45 (GMT+8)" at bounding box center [731, 334] width 118 height 49
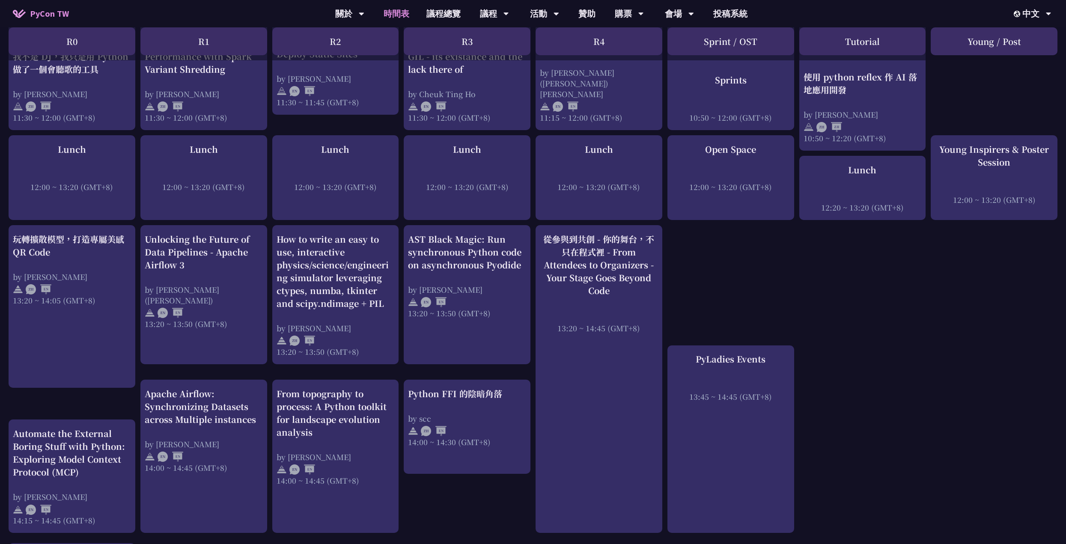
scroll to position [385, 0]
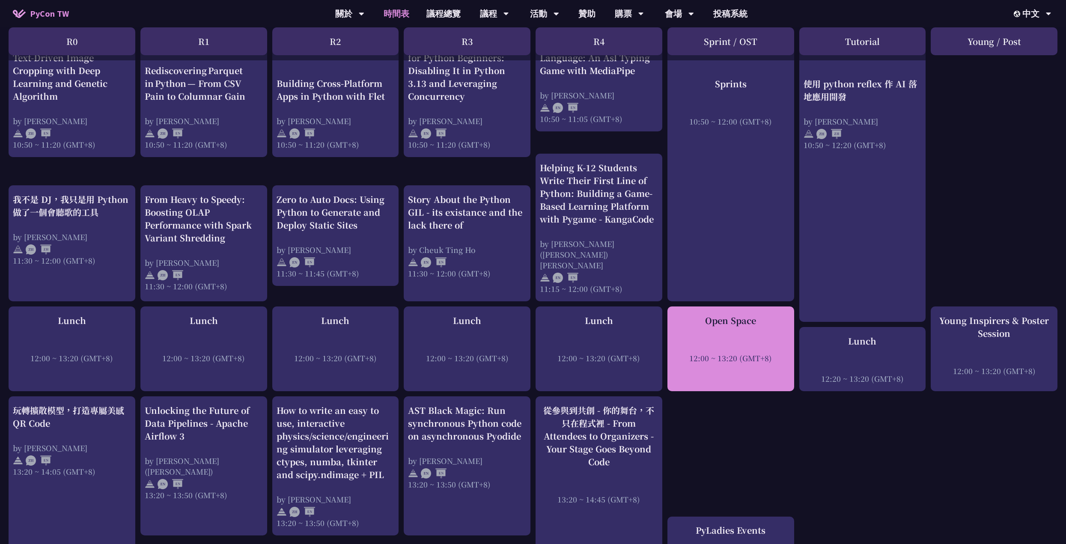
click at [743, 340] on div at bounding box center [731, 346] width 118 height 13
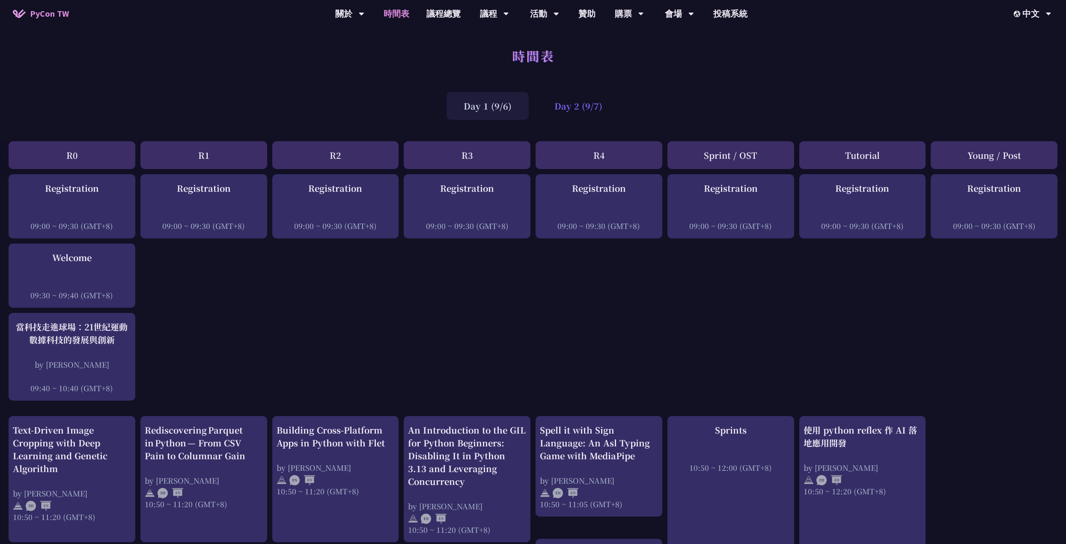
click at [585, 99] on div "Day 2 (9/7)" at bounding box center [578, 106] width 82 height 28
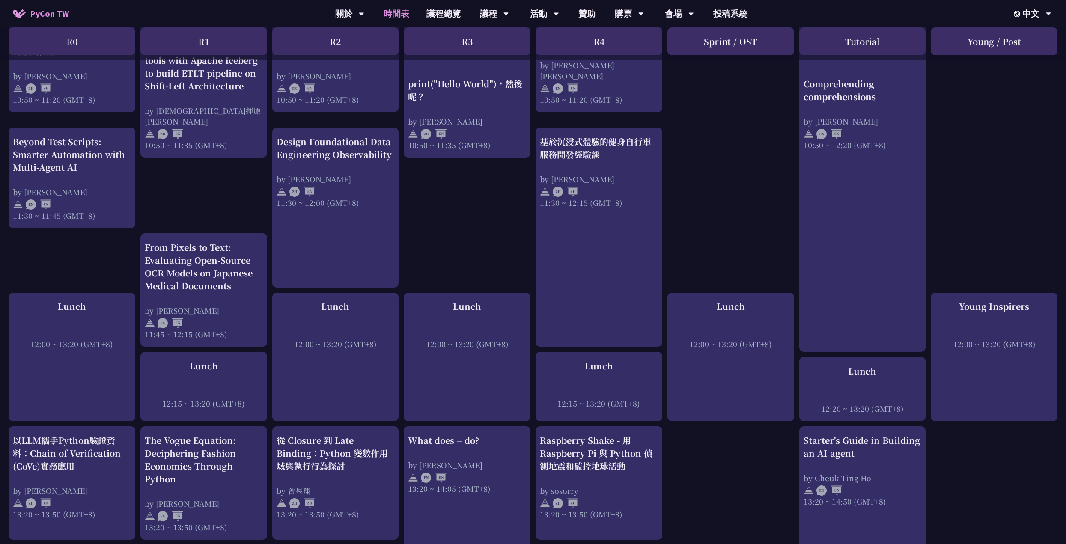
scroll to position [86, 0]
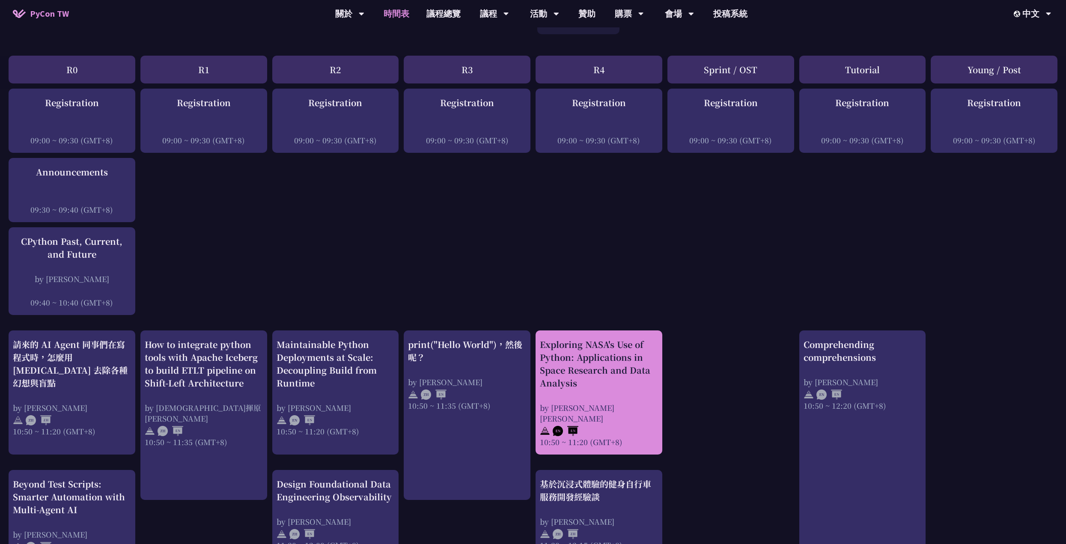
click at [621, 376] on div "Exploring NASA's Use of Python: Applications in Space Research and Data Analysis" at bounding box center [599, 363] width 118 height 51
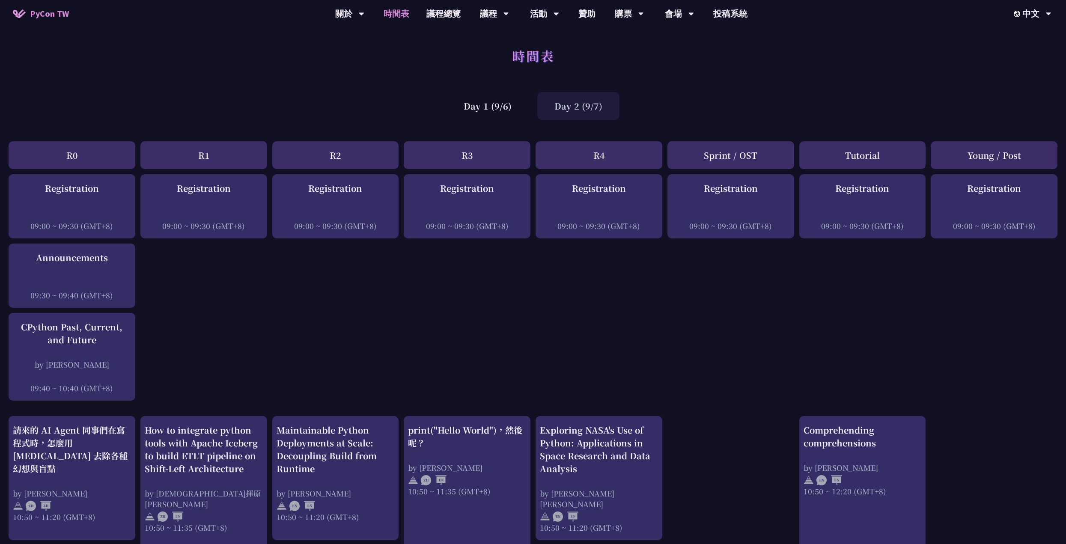
scroll to position [171, 0]
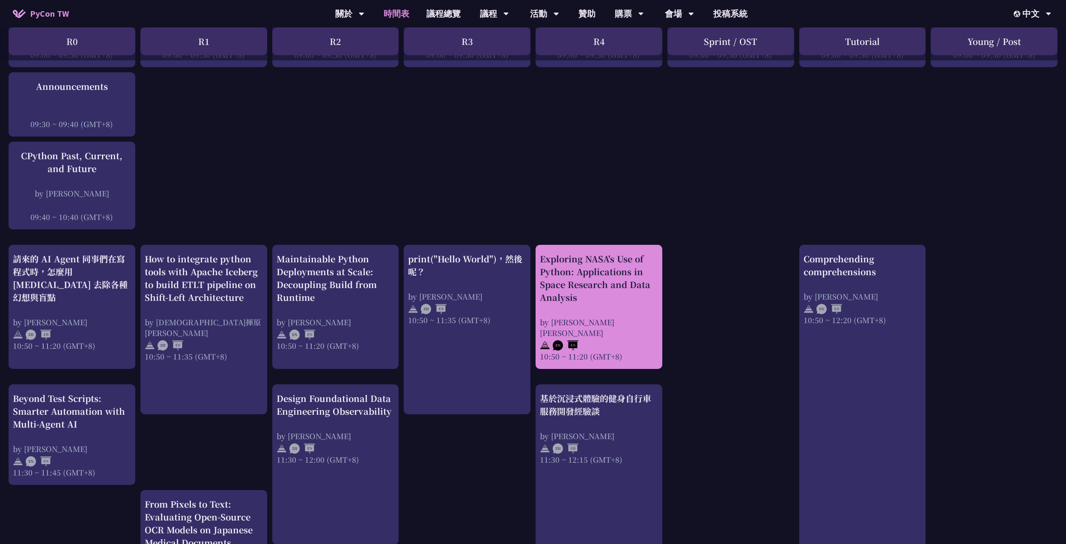
click at [639, 308] on div "Exploring NASA's Use of Python: Applications in Space Research and Data Analysi…" at bounding box center [599, 307] width 118 height 109
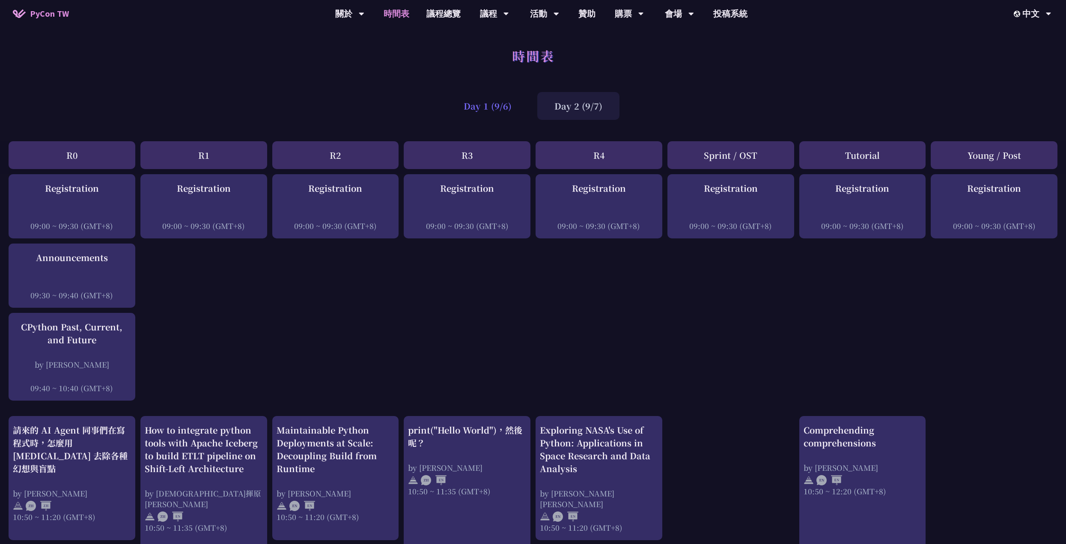
click at [494, 113] on div "Day 1 (9/6)" at bounding box center [488, 106] width 82 height 28
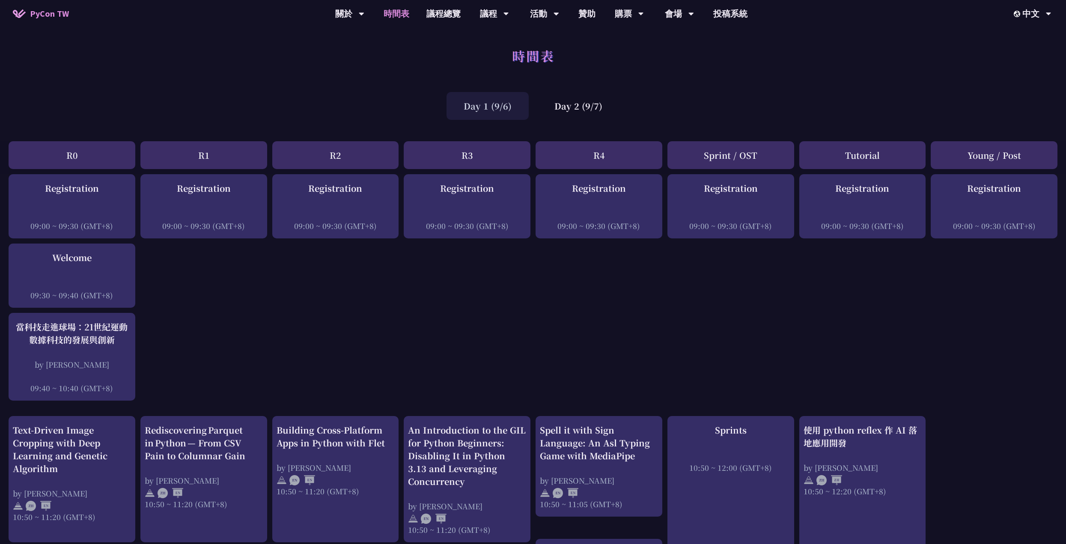
scroll to position [342, 0]
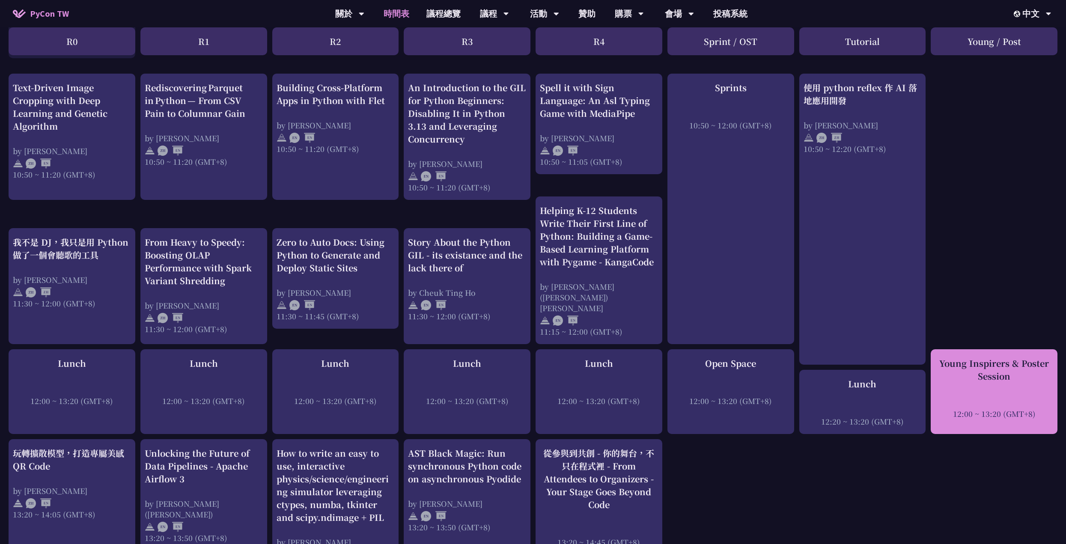
click at [956, 396] on div at bounding box center [994, 402] width 118 height 13
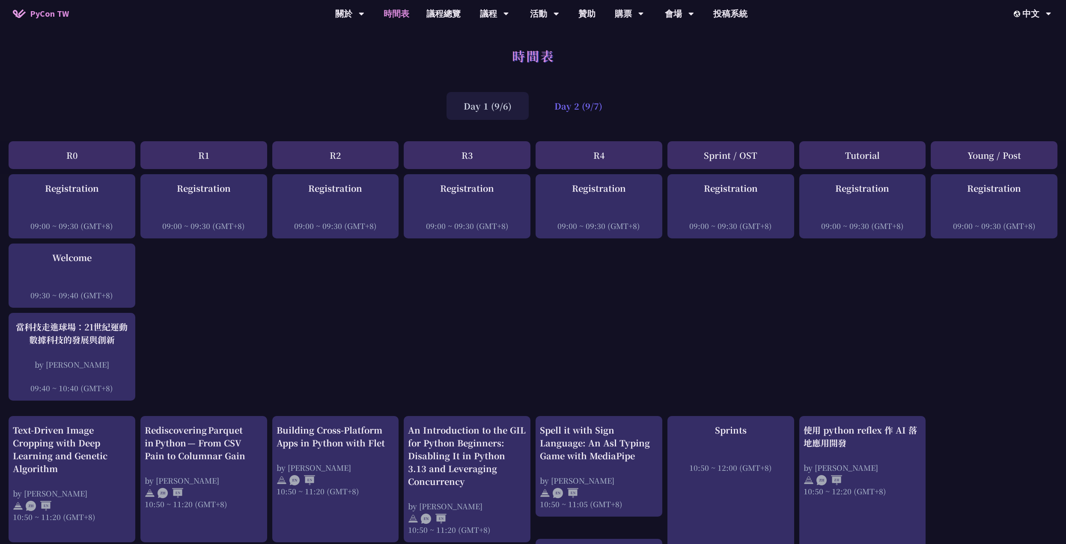
click at [609, 107] on div "Day 2 (9/7)" at bounding box center [578, 106] width 82 height 28
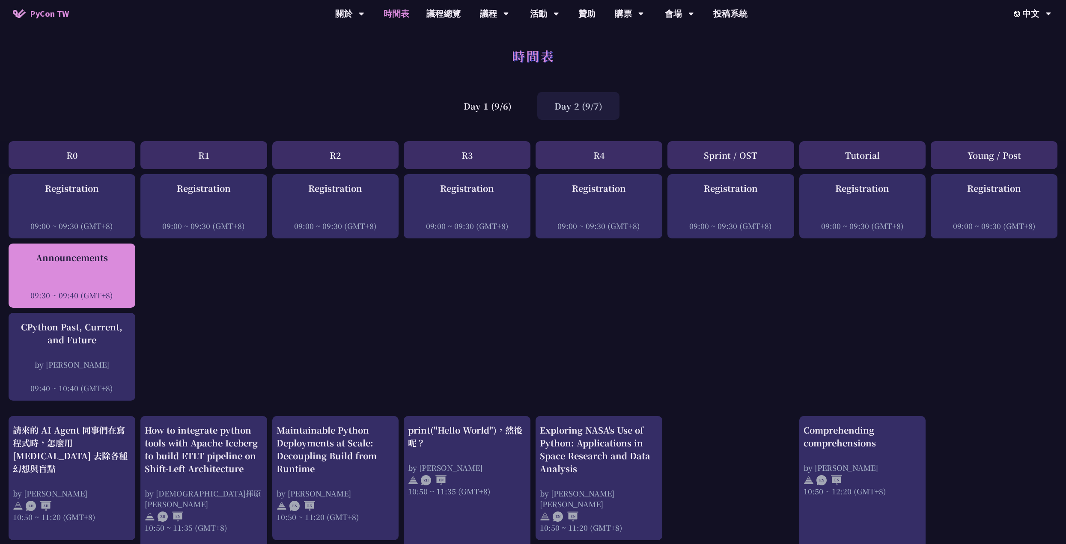
click at [64, 250] on div "Announcements 09:30 ~ 09:40 (GMT+8)" at bounding box center [72, 276] width 127 height 64
click at [67, 263] on div "Announcements" at bounding box center [72, 257] width 118 height 13
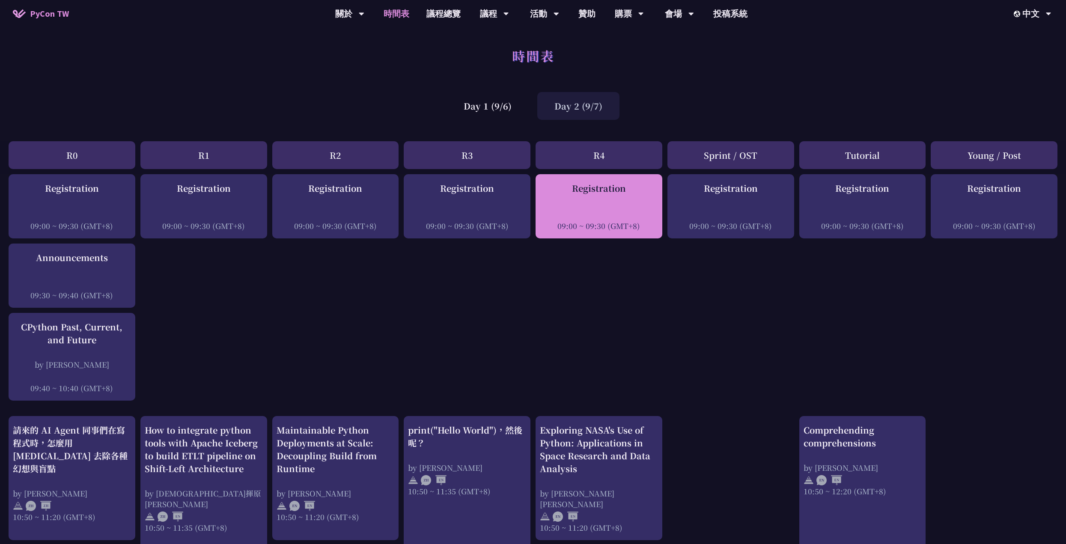
click at [608, 203] on div "Registration 09:00 ~ 09:30 (GMT+8)" at bounding box center [599, 206] width 118 height 49
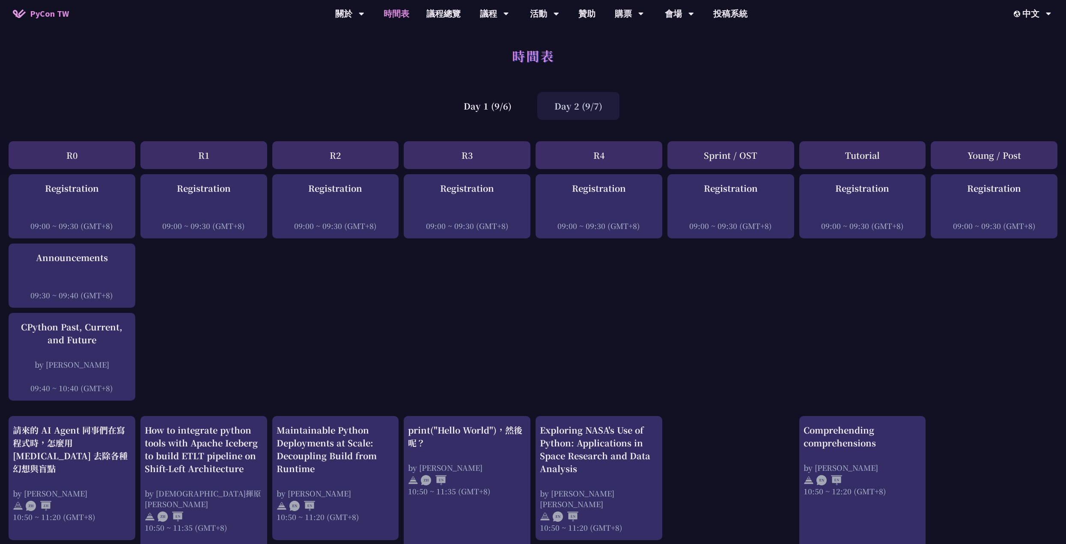
scroll to position [171, 0]
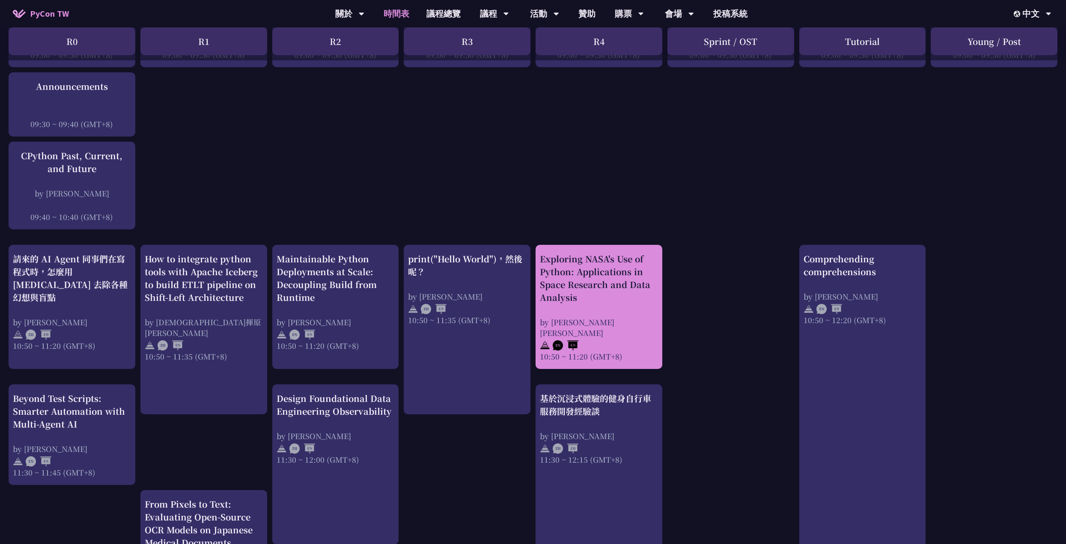
click at [646, 275] on div "Exploring NASA's Use of Python: Applications in Space Research and Data Analysis" at bounding box center [599, 278] width 118 height 51
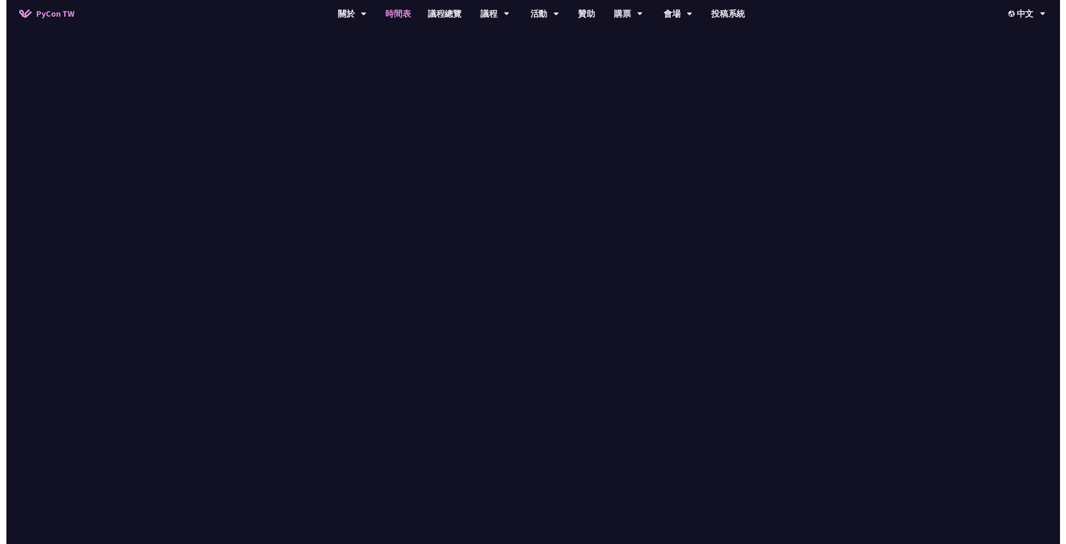
scroll to position [171, 0]
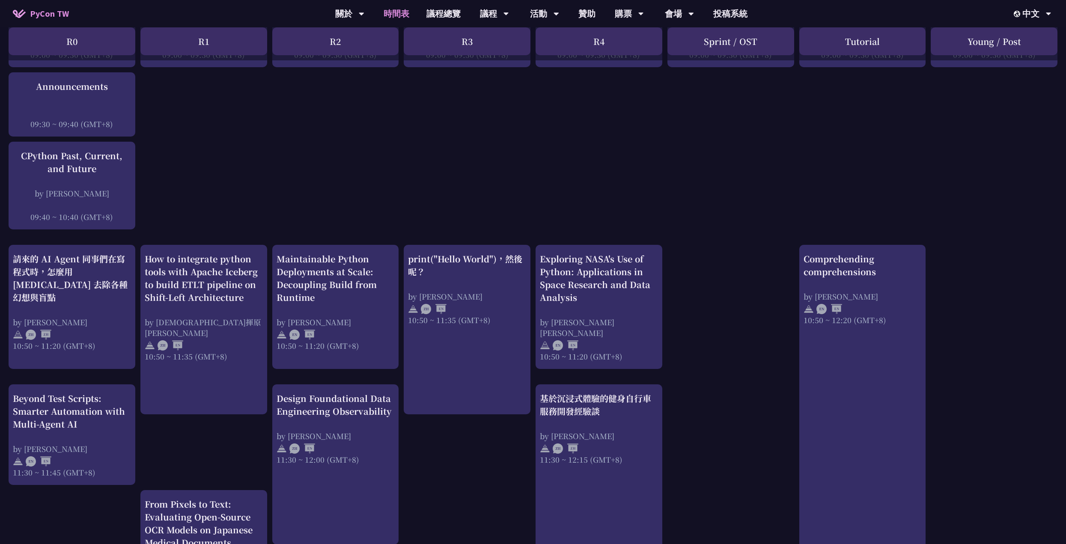
click at [647, 275] on div "Exploring NASA's Use of Python: Applications in Space Research and Data Analysis" at bounding box center [599, 278] width 118 height 51
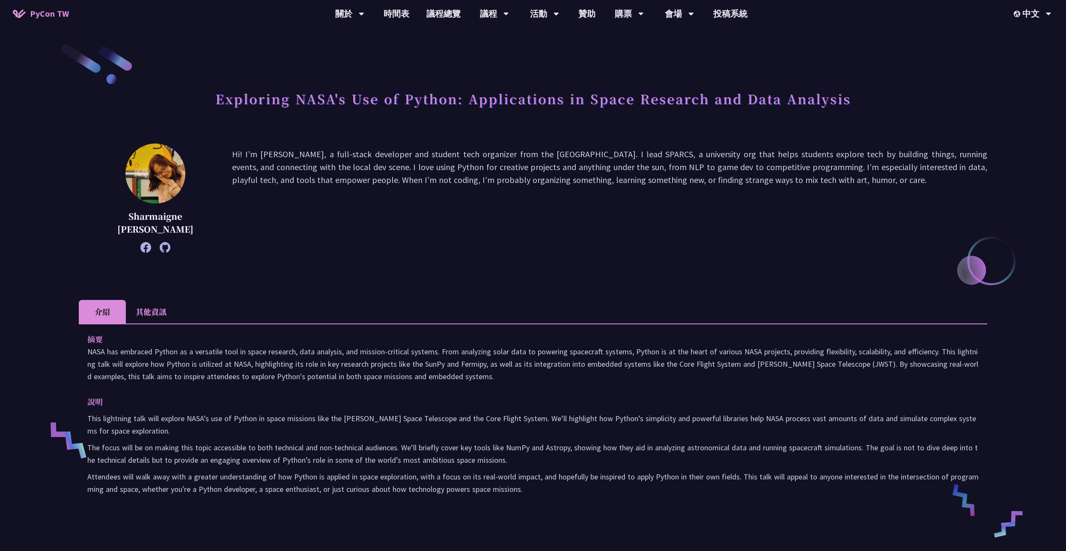
click at [554, 445] on p "The focus will be on making this topic accessible to both technical and non-tec…" at bounding box center [532, 453] width 891 height 25
click at [135, 308] on li "其他資訊" at bounding box center [151, 312] width 51 height 24
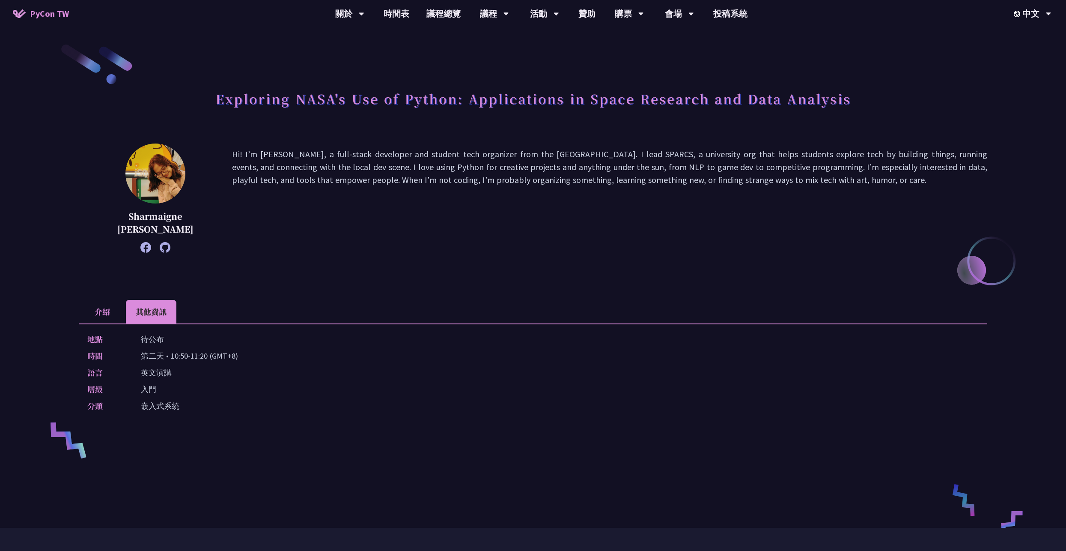
click at [107, 310] on li "介紹" at bounding box center [102, 312] width 47 height 24
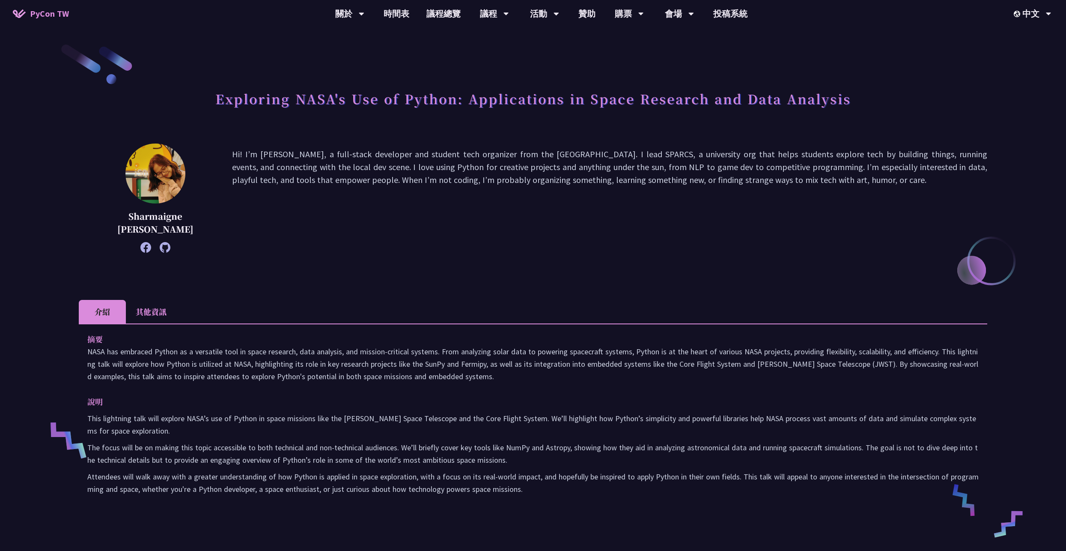
click at [163, 246] on icon at bounding box center [165, 247] width 11 height 11
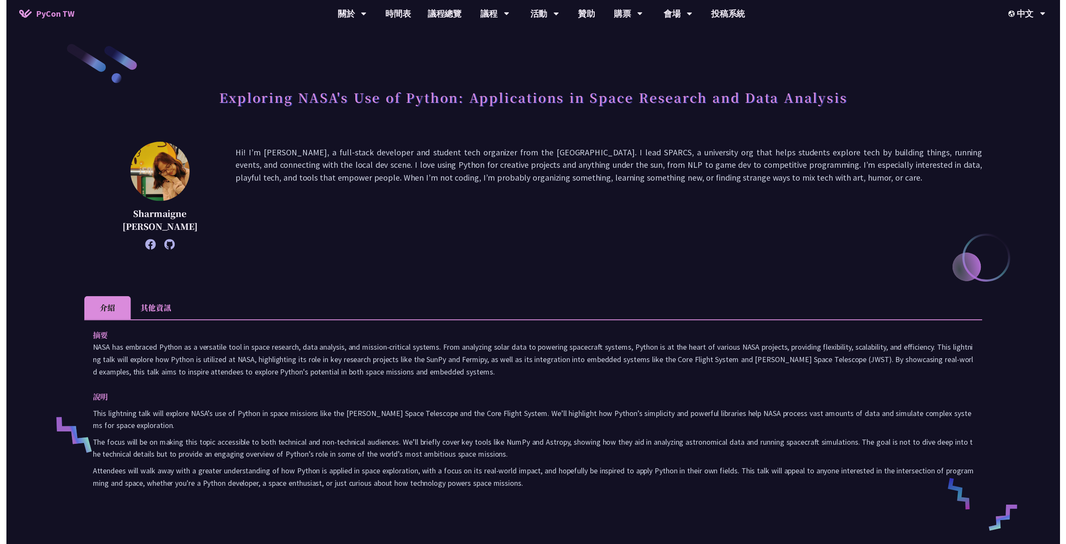
scroll to position [171, 0]
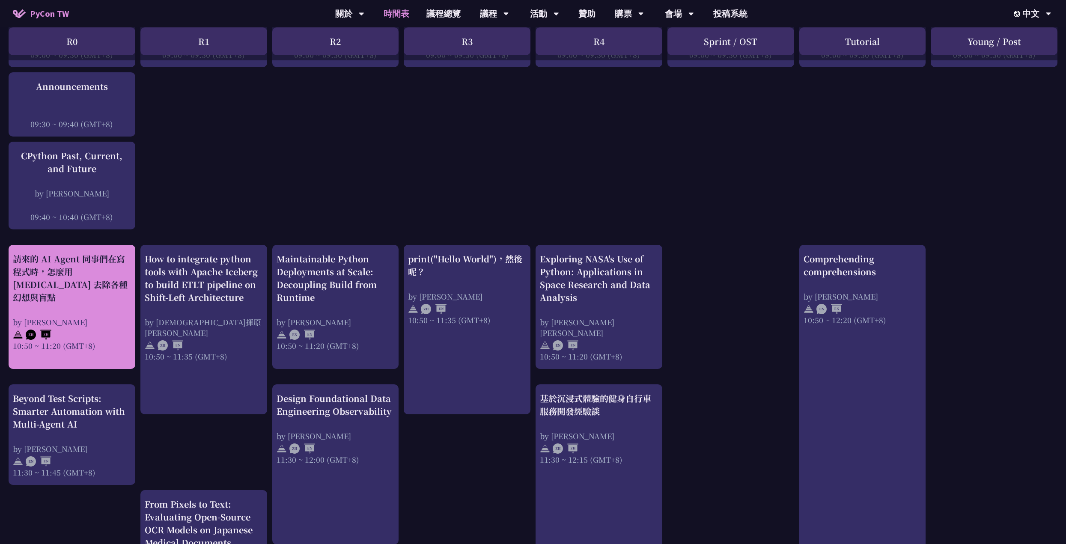
click at [67, 269] on div "請來的 AI Agent 同事們在寫程式時，怎麼用 [MEDICAL_DATA] 去除各種幻想與盲點" at bounding box center [72, 278] width 118 height 51
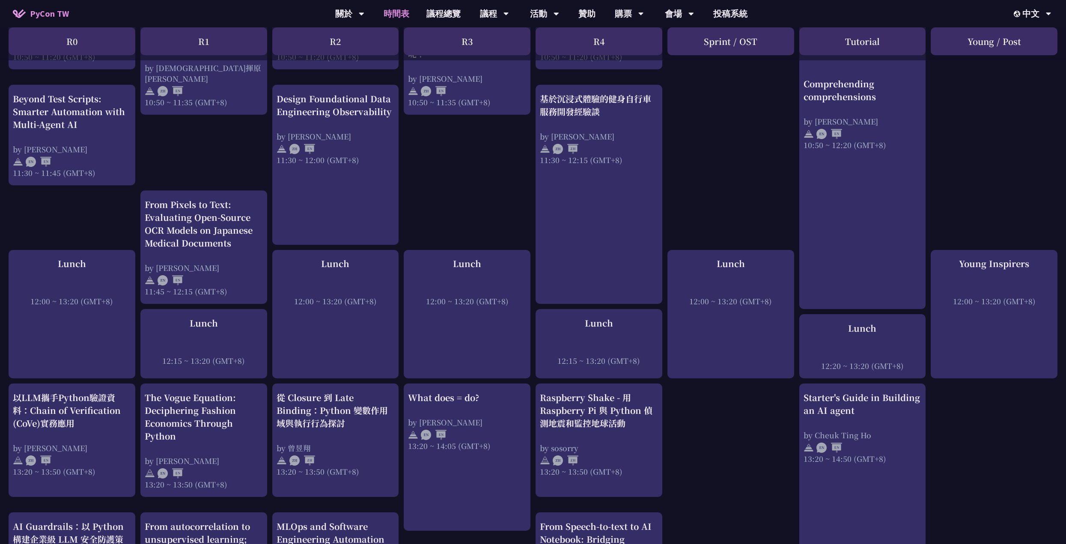
scroll to position [557, 0]
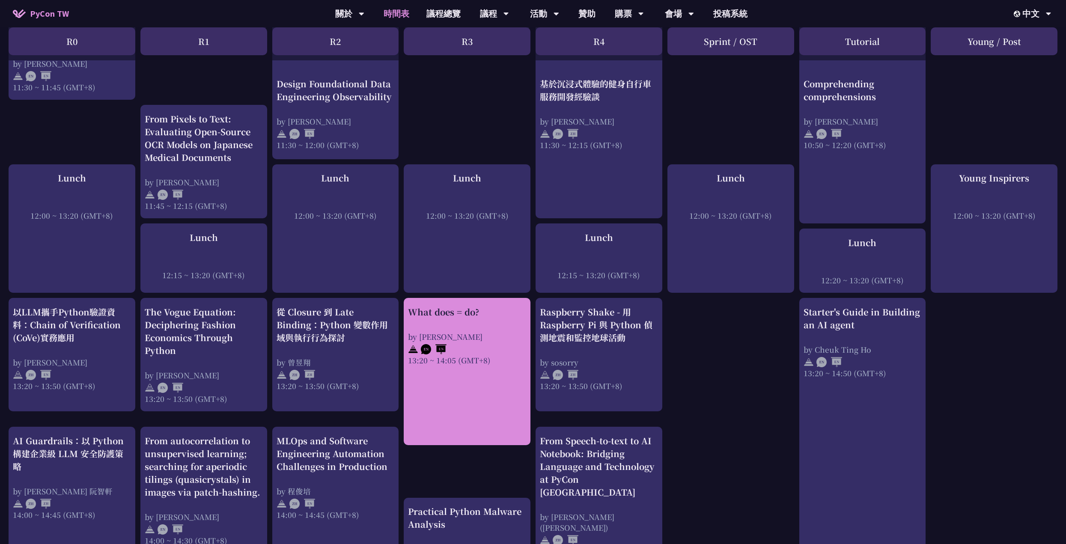
click at [469, 331] on div "by [PERSON_NAME]" at bounding box center [467, 336] width 118 height 11
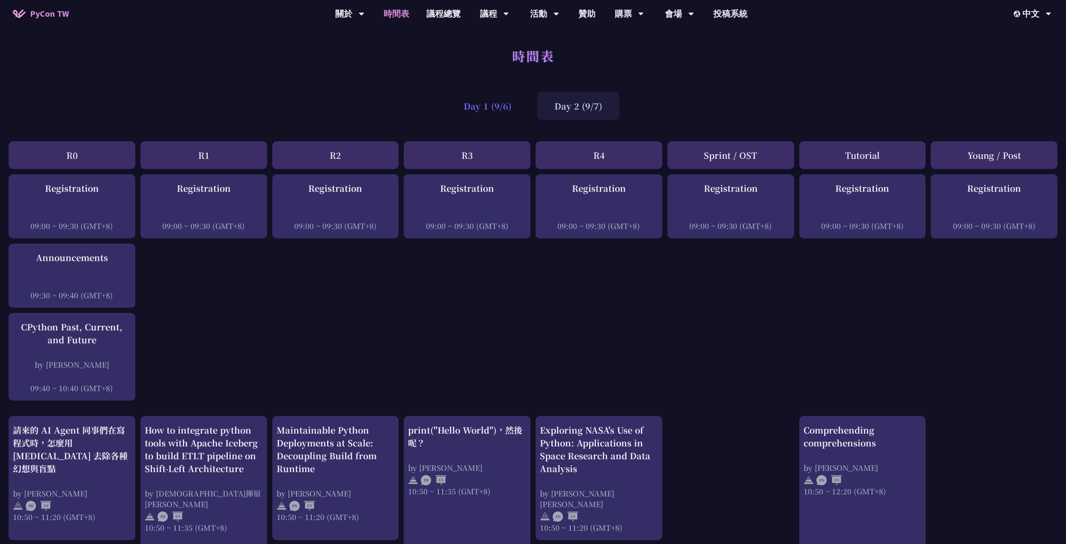
click at [488, 104] on div "Day 1 (9/6)" at bounding box center [488, 106] width 82 height 28
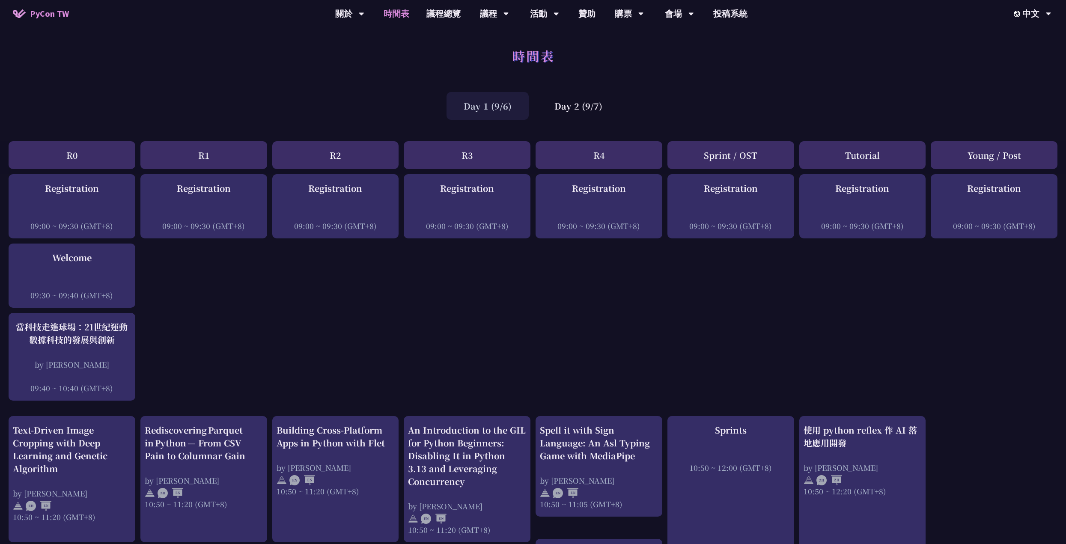
click at [591, 98] on div "Day 2 (9/7)" at bounding box center [578, 106] width 82 height 28
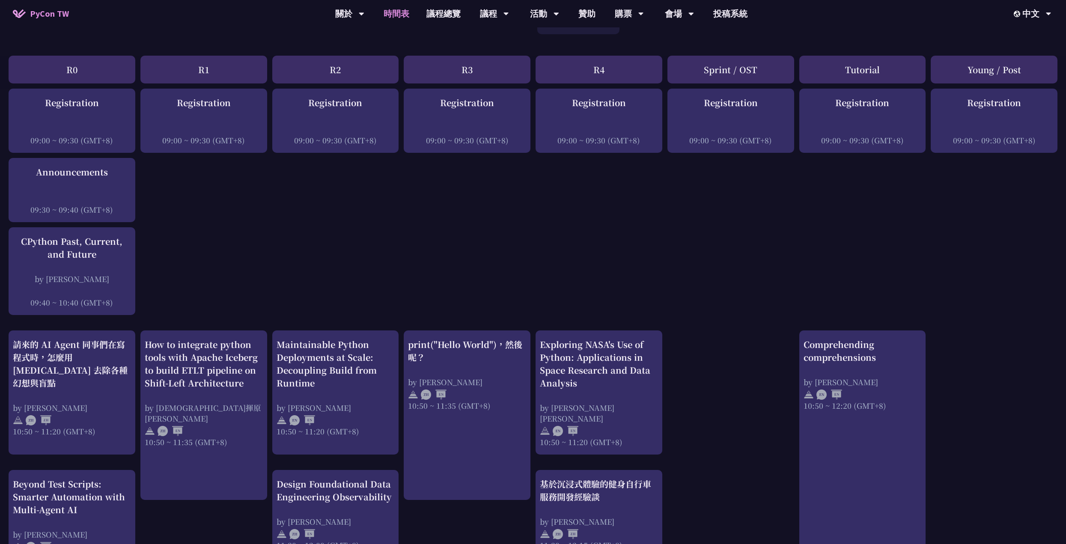
scroll to position [128, 0]
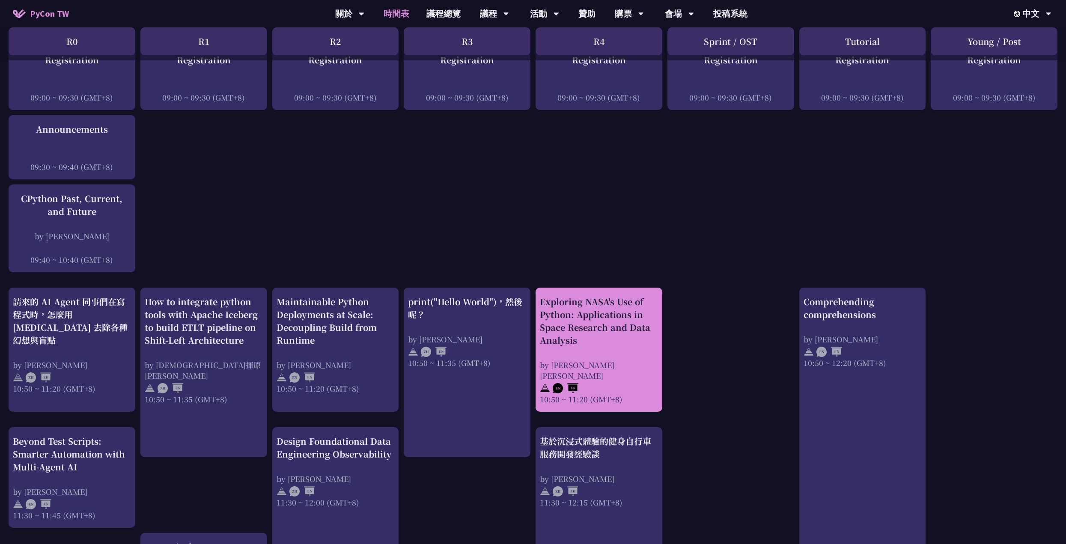
click at [585, 337] on div "Exploring NASA's Use of Python: Applications in Space Research and Data Analysis" at bounding box center [599, 320] width 118 height 51
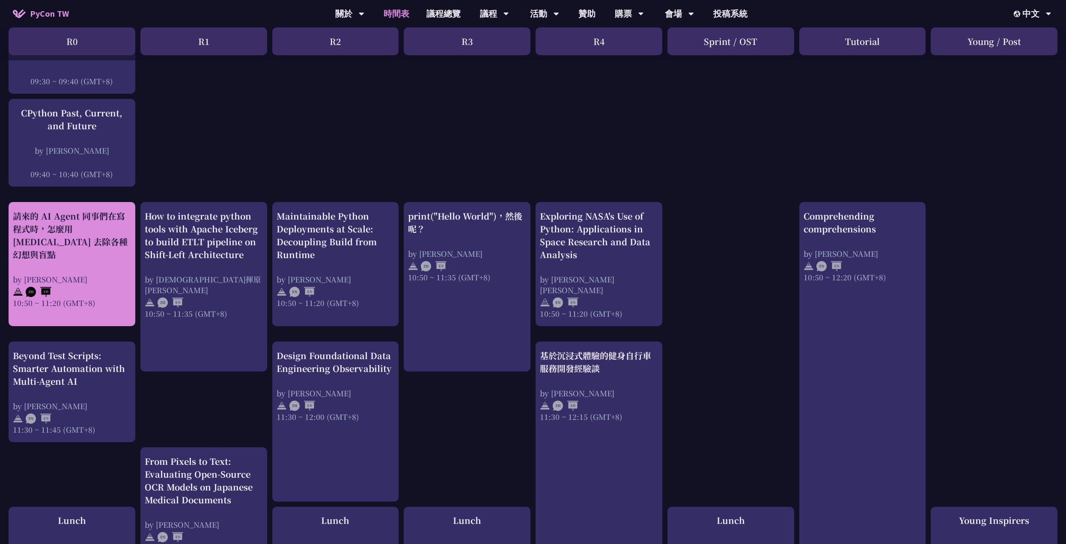
click at [74, 235] on div "請來的 AI Agent 同事們在寫程式時，怎麼用 [MEDICAL_DATA] 去除各種幻想與盲點" at bounding box center [72, 235] width 118 height 51
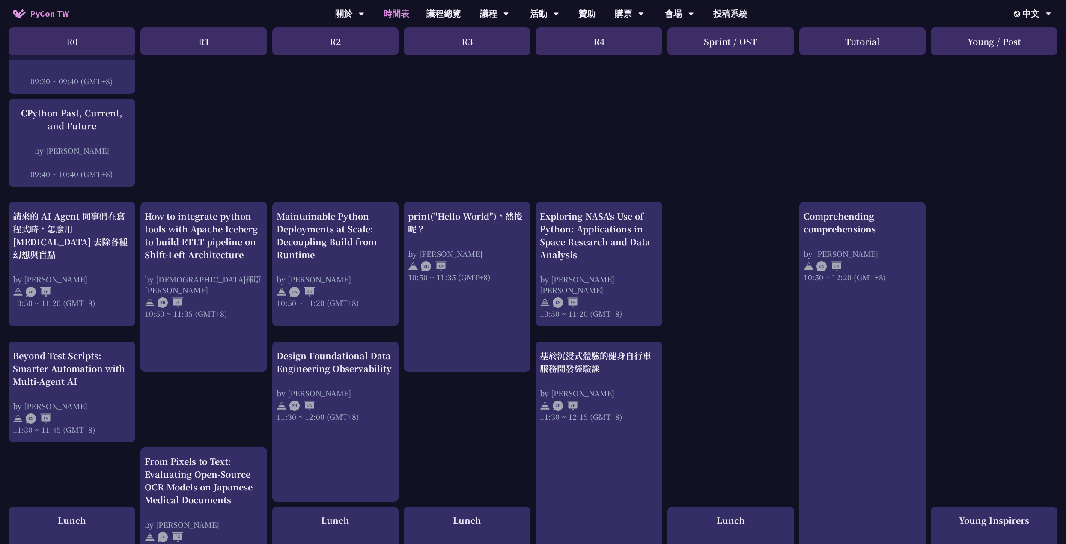
scroll to position [257, 0]
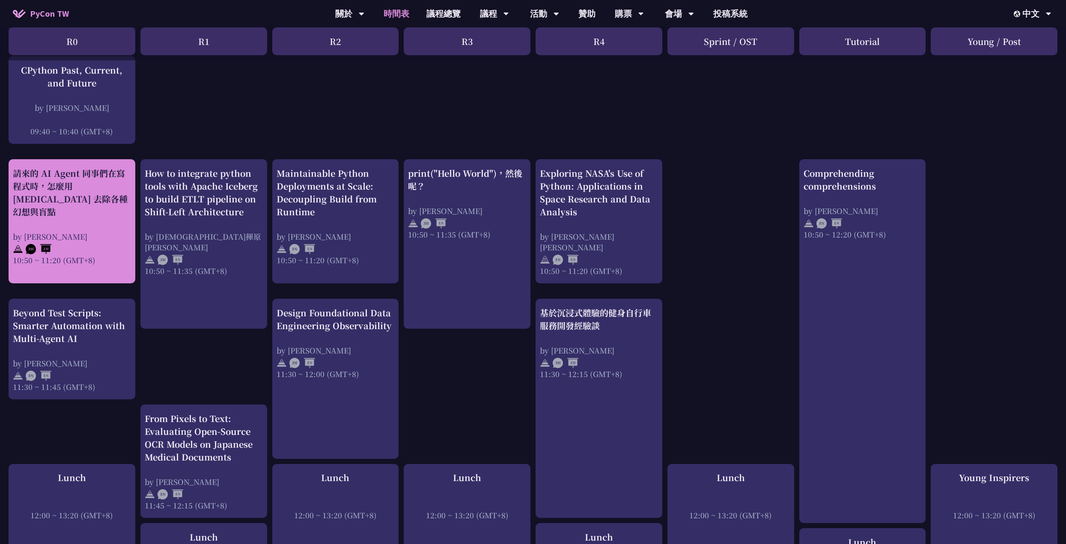
click at [89, 185] on div "請來的 AI Agent 同事們在寫程式時，怎麼用 [MEDICAL_DATA] 去除各種幻想與盲點" at bounding box center [72, 192] width 118 height 51
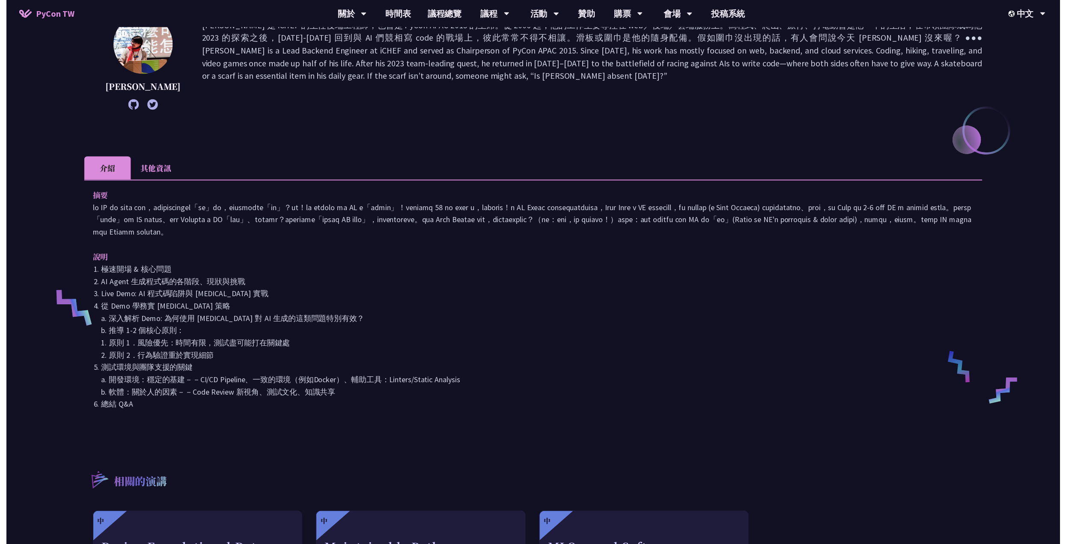
scroll to position [257, 0]
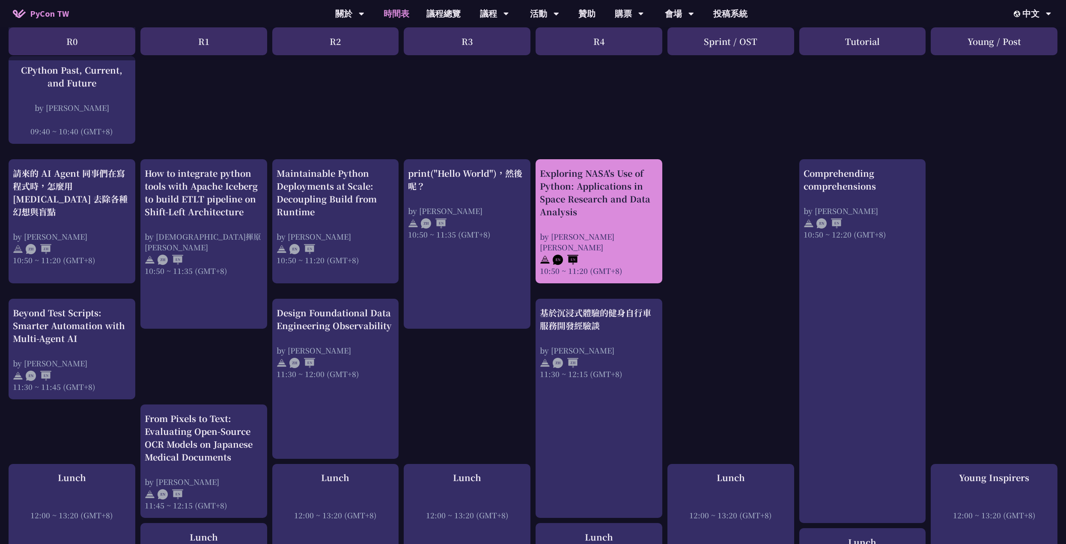
click at [590, 216] on div "Exploring NASA's Use of Python: Applications in Space Research and Data Analysis" at bounding box center [599, 192] width 118 height 51
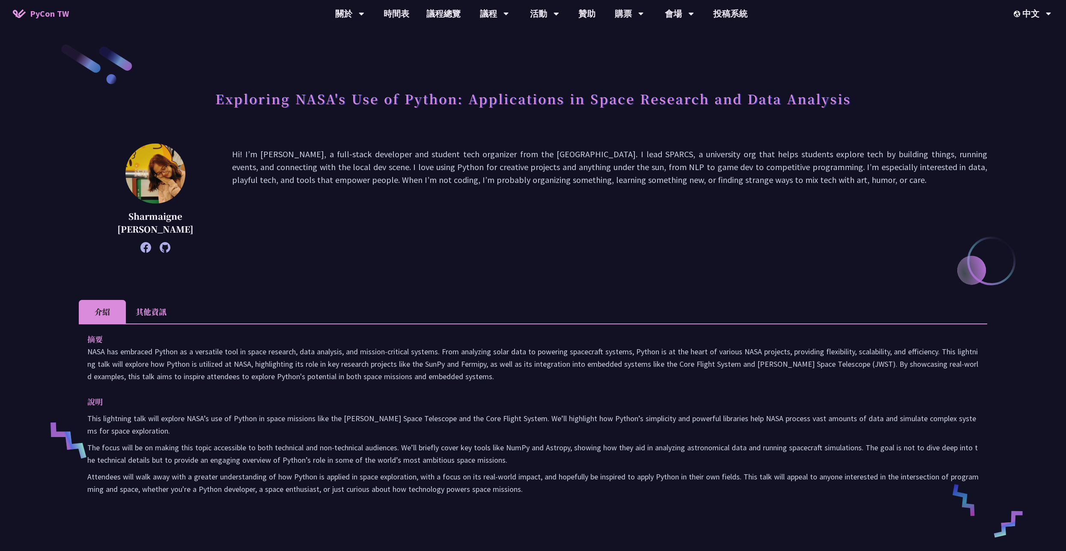
click at [161, 313] on li "其他資訊" at bounding box center [151, 312] width 51 height 24
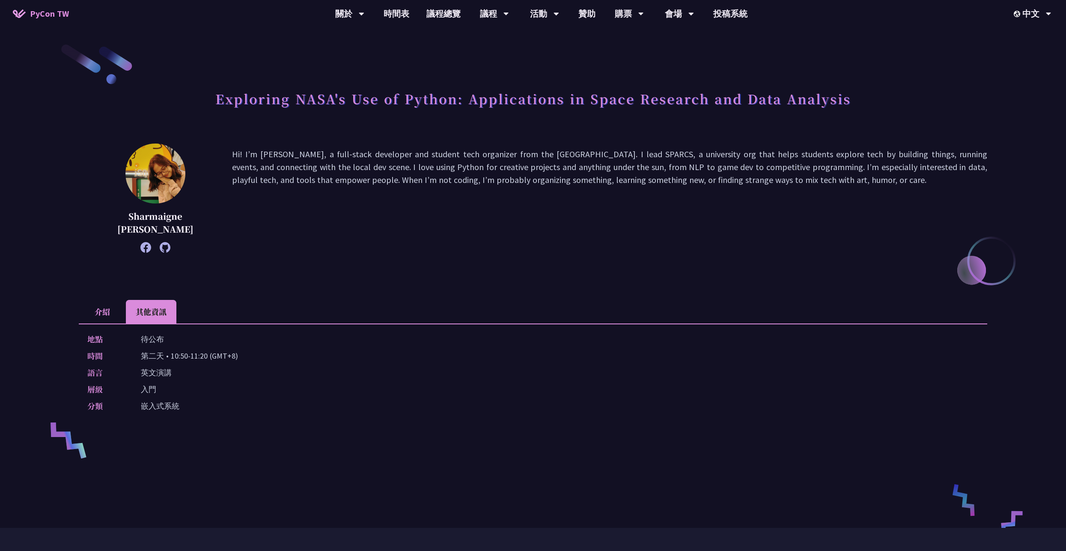
click at [93, 311] on li "介紹" at bounding box center [102, 312] width 47 height 24
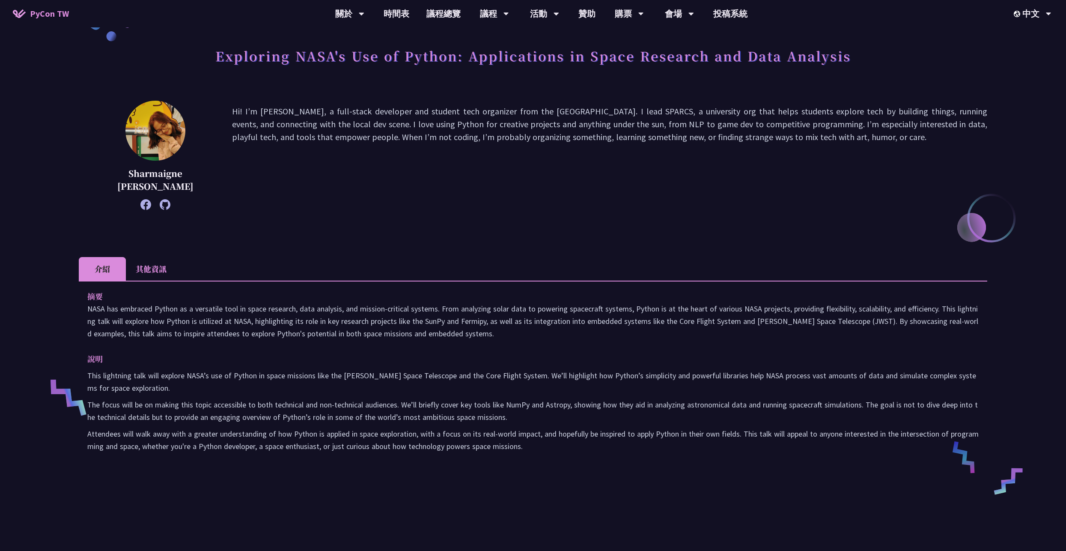
scroll to position [86, 0]
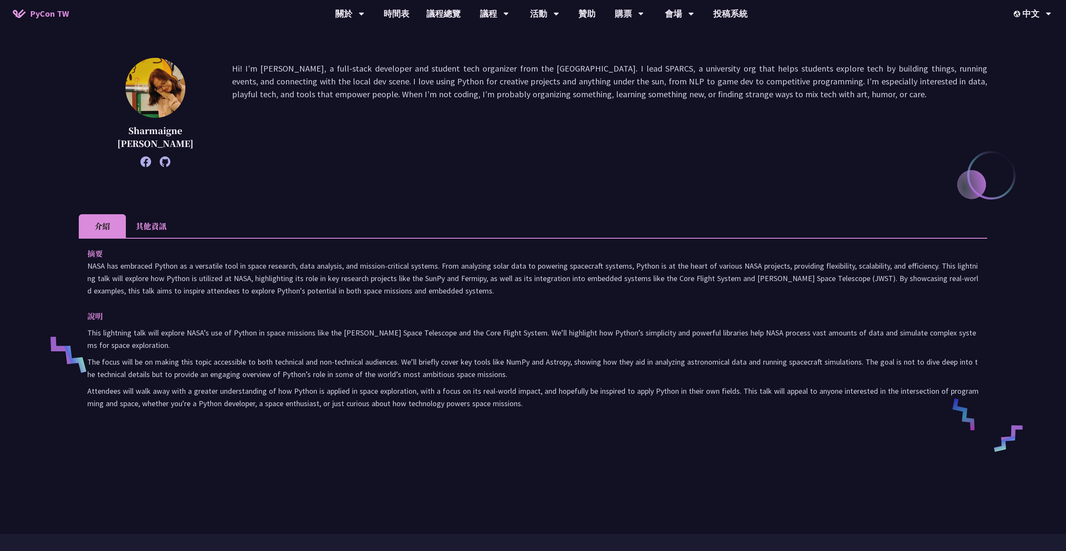
click at [554, 366] on p "The focus will be on making this topic accessible to both technical and non-tec…" at bounding box center [532, 367] width 891 height 25
copy p "Astropy"
